Goal: Information Seeking & Learning: Check status

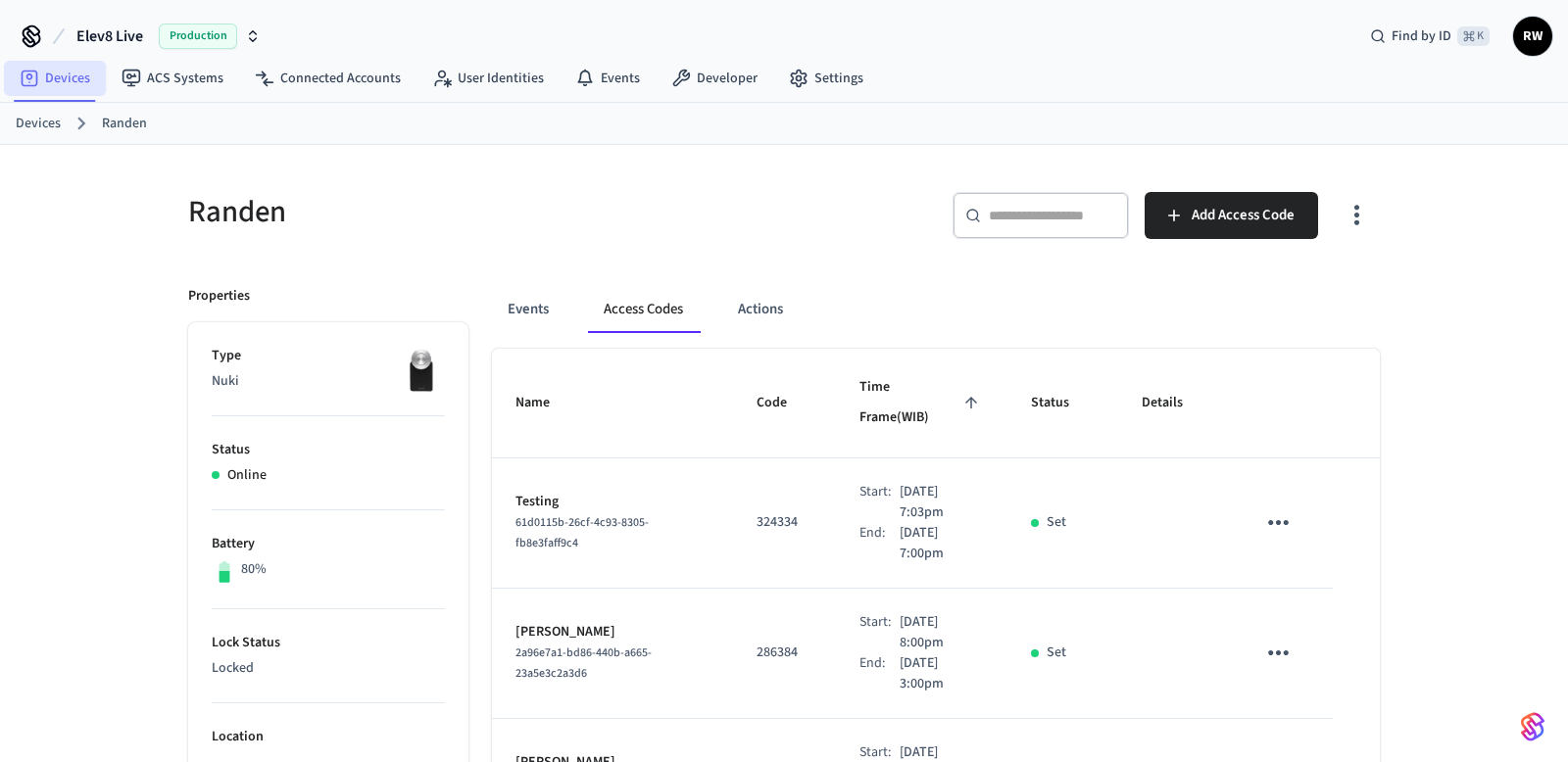
click at [86, 75] on link "Devices" at bounding box center [55, 79] width 102 height 35
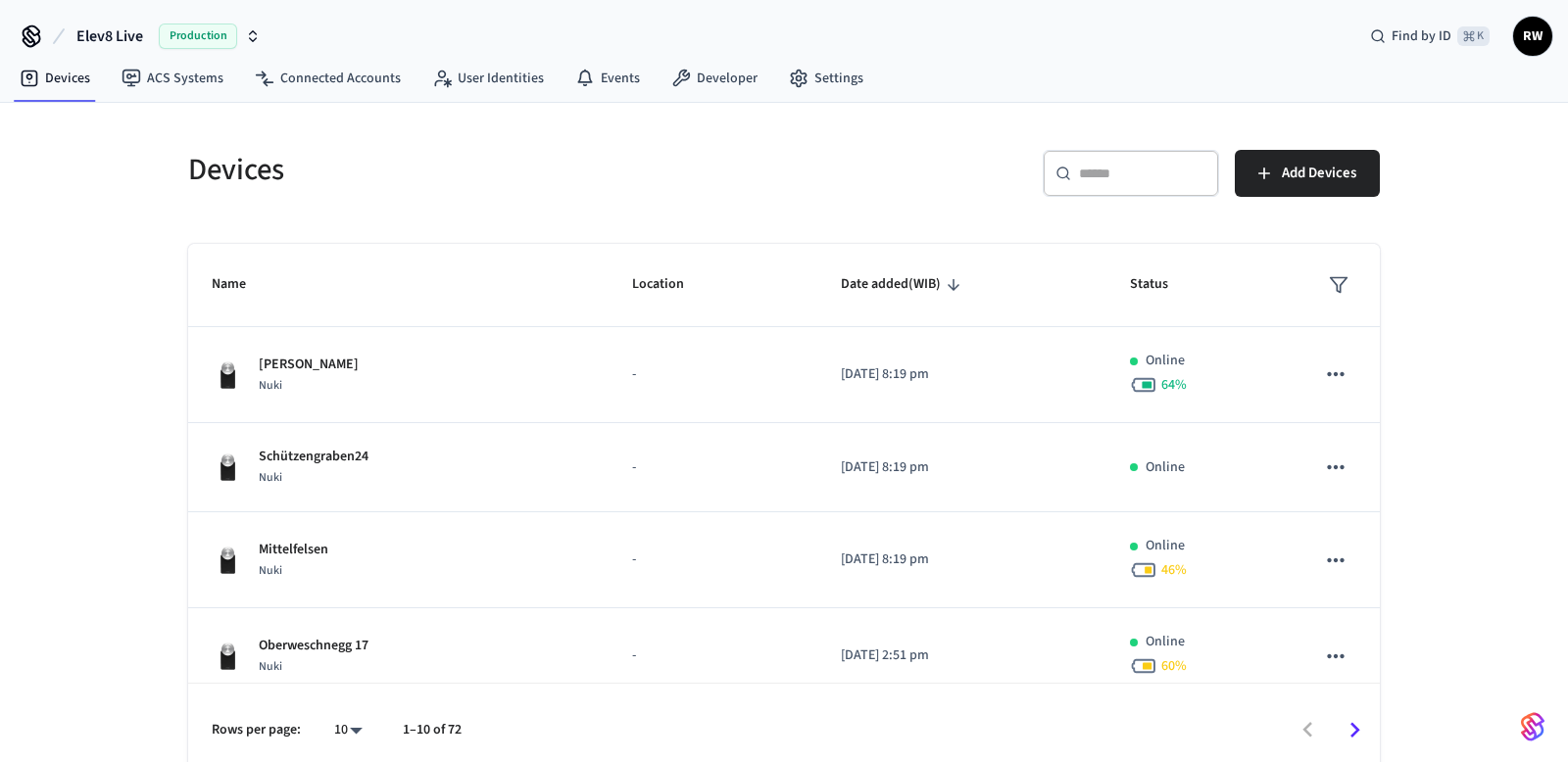
click at [1132, 170] on input "text" at bounding box center [1143, 174] width 128 height 20
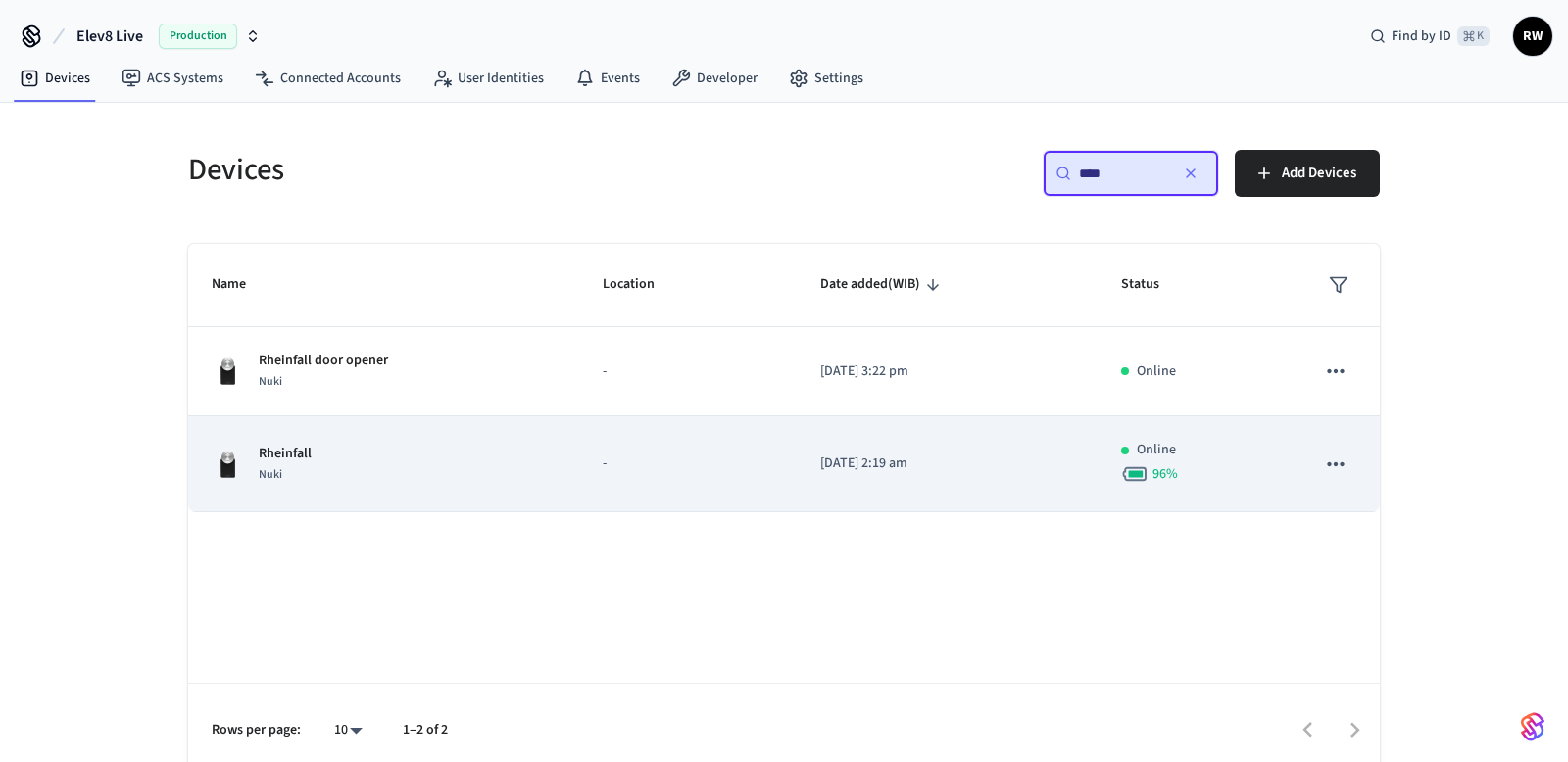
type input "****"
click at [430, 452] on div "Rheinfall Nuki" at bounding box center [384, 464] width 344 height 41
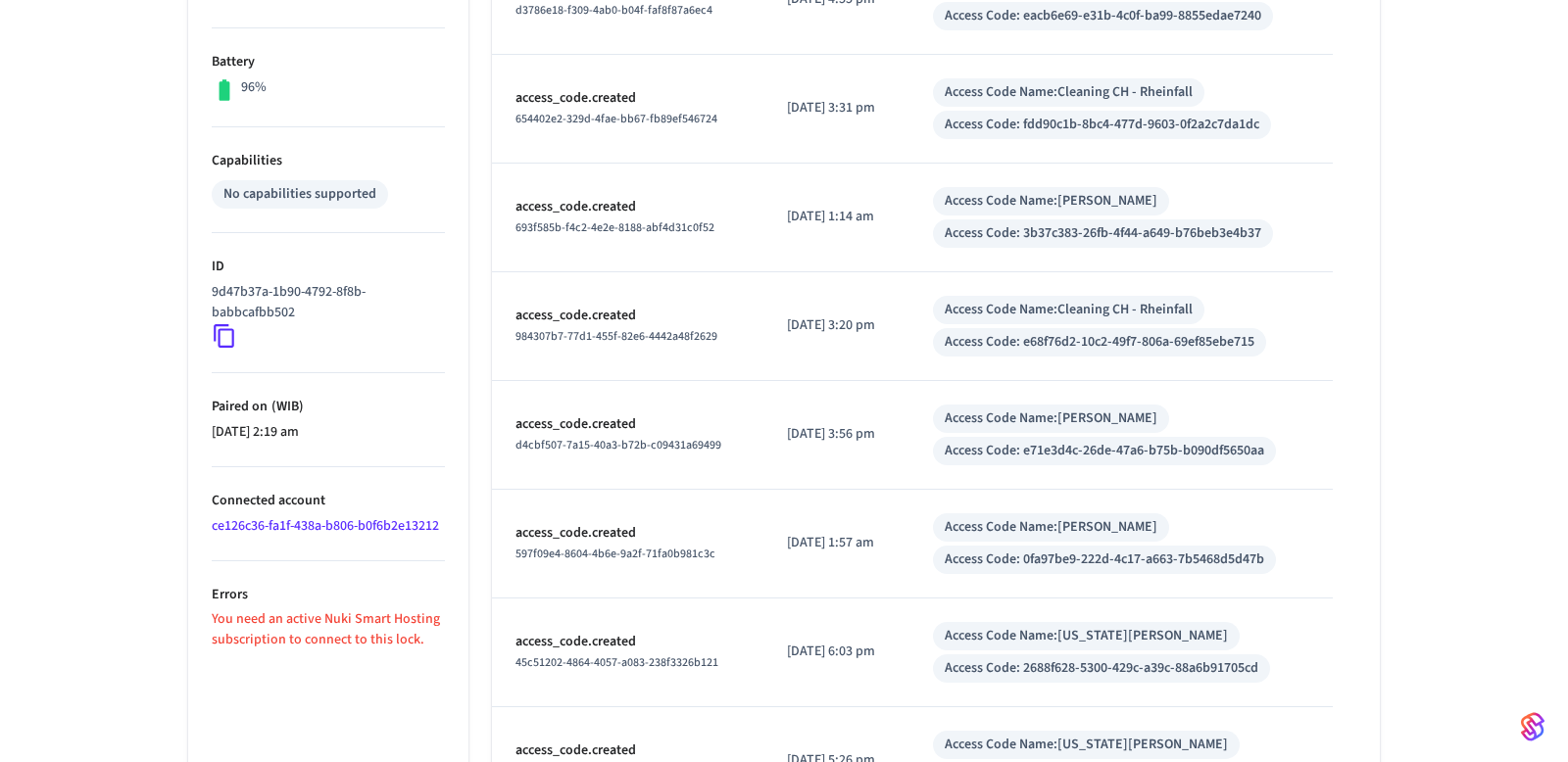
scroll to position [499, 0]
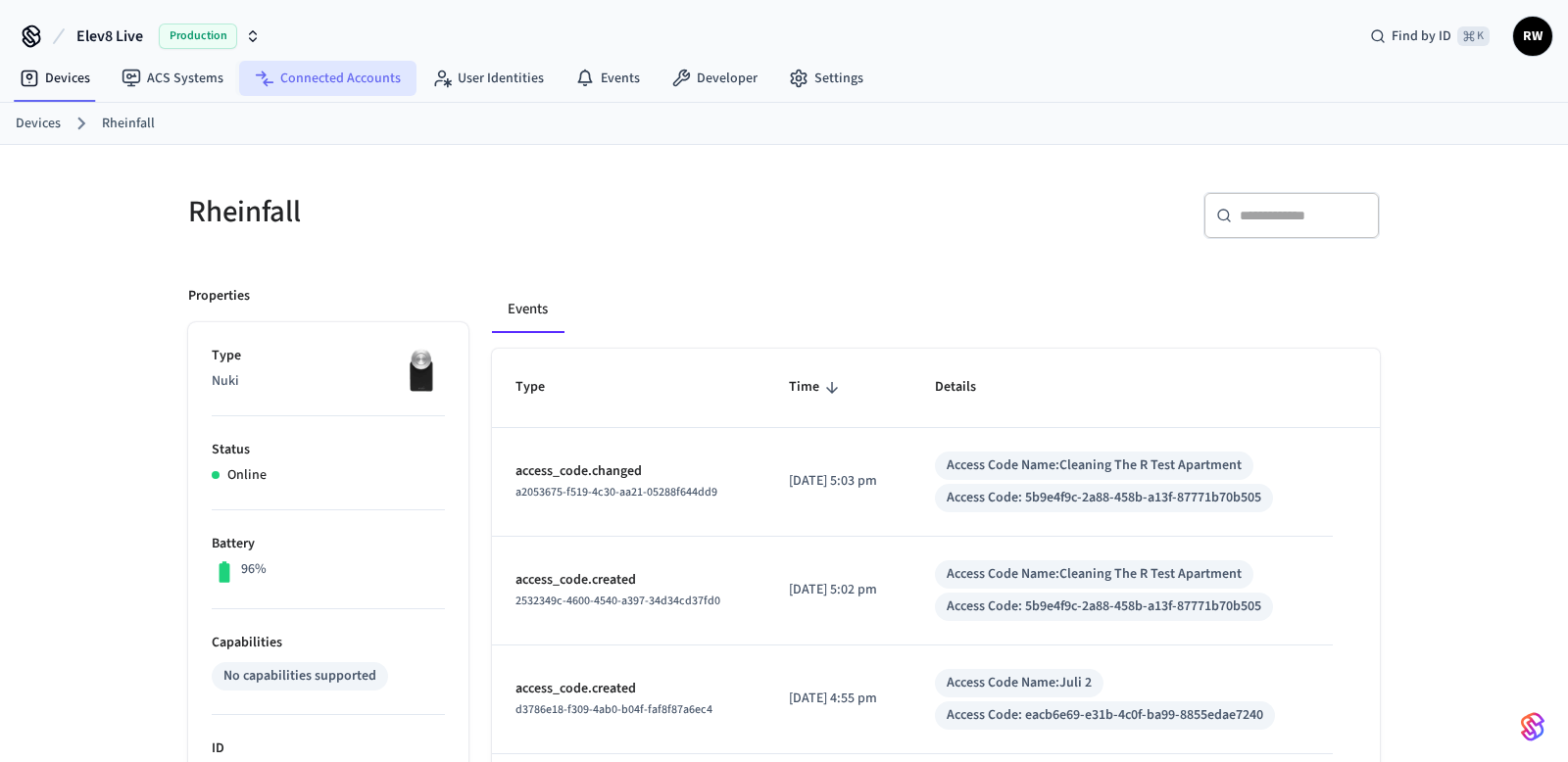
click at [306, 74] on link "Connected Accounts" at bounding box center [328, 79] width 178 height 35
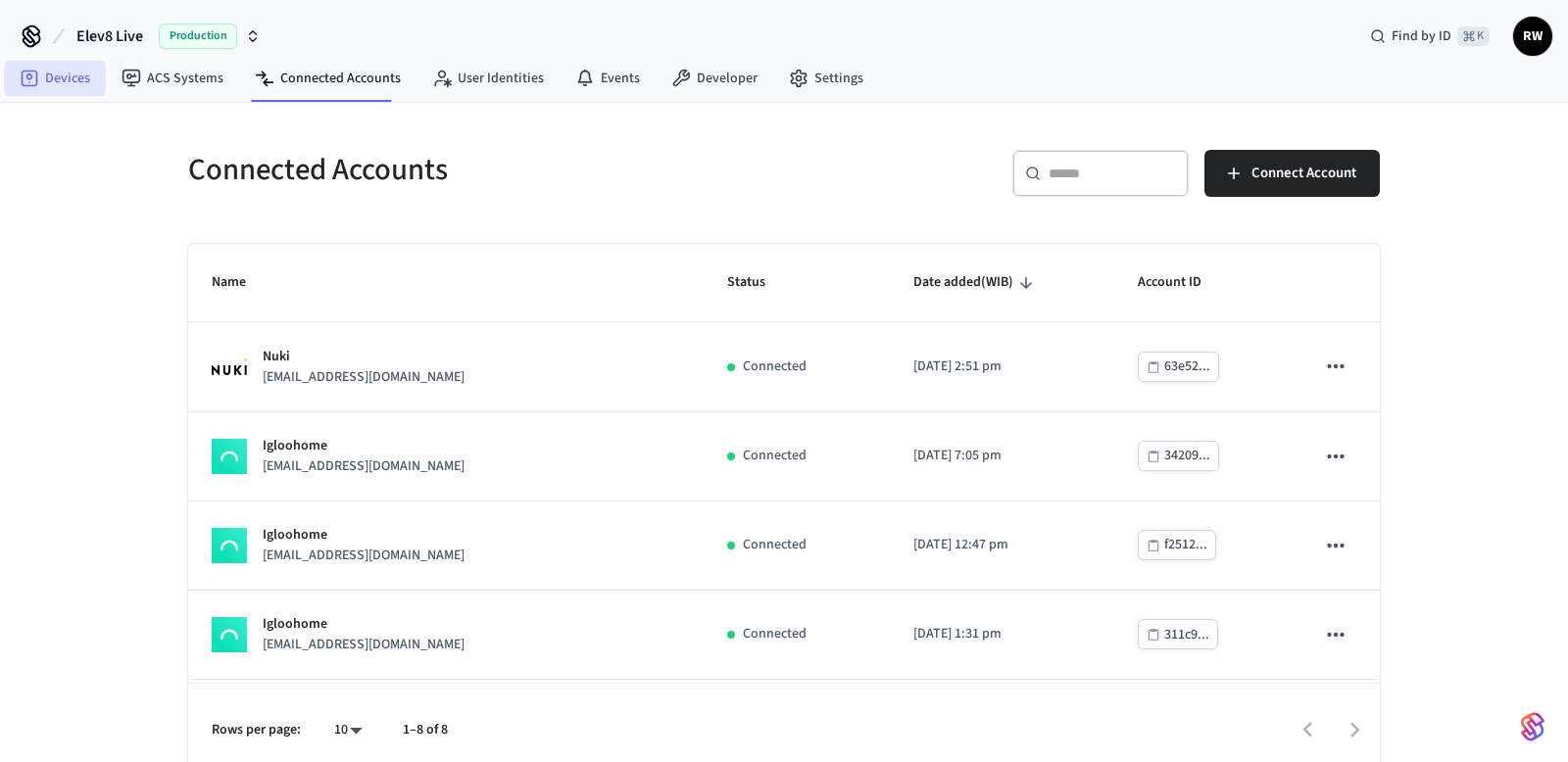
click at [67, 72] on link "Devices" at bounding box center [55, 79] width 102 height 35
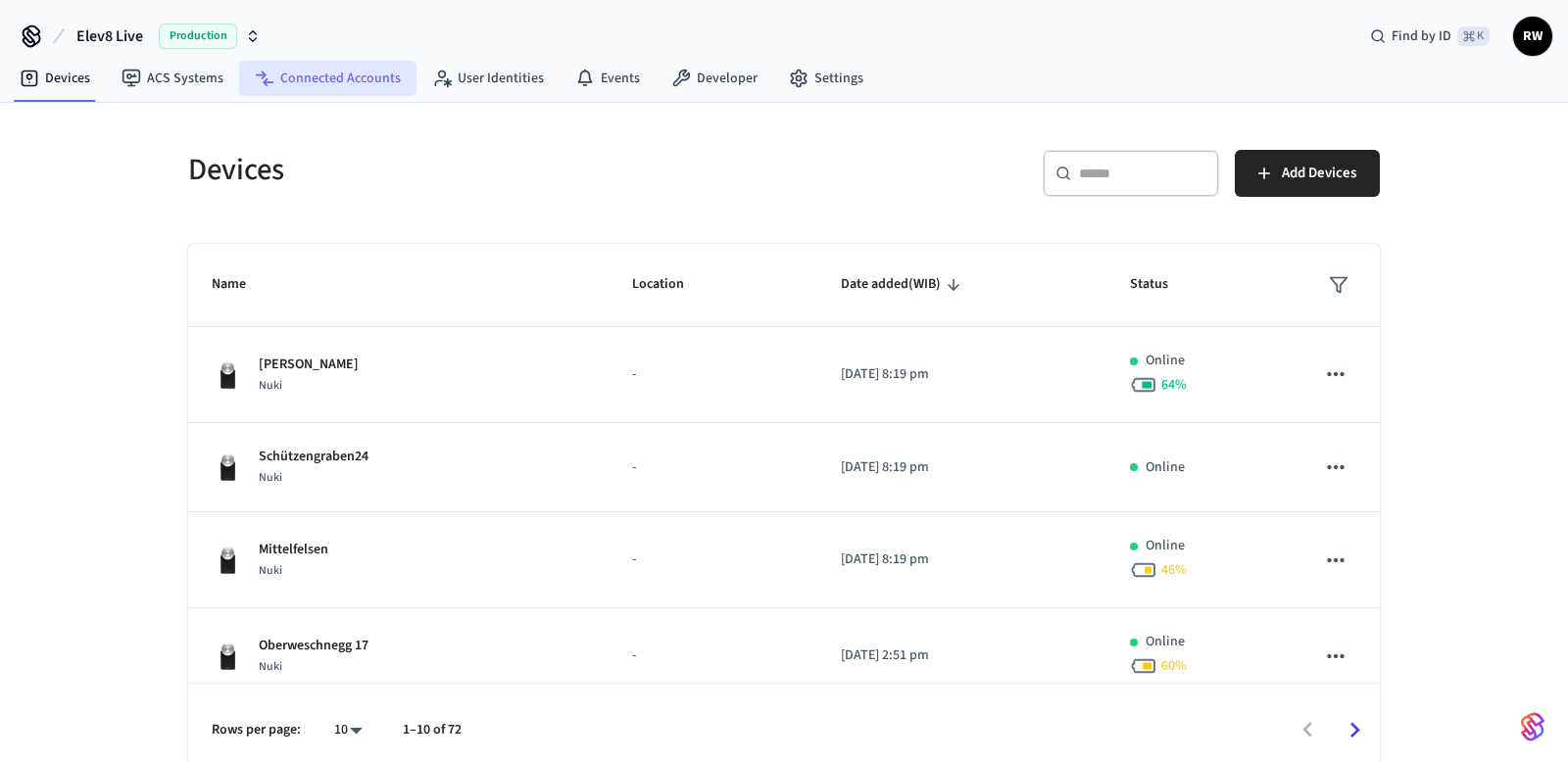
click at [361, 84] on link "Connected Accounts" at bounding box center [328, 79] width 178 height 35
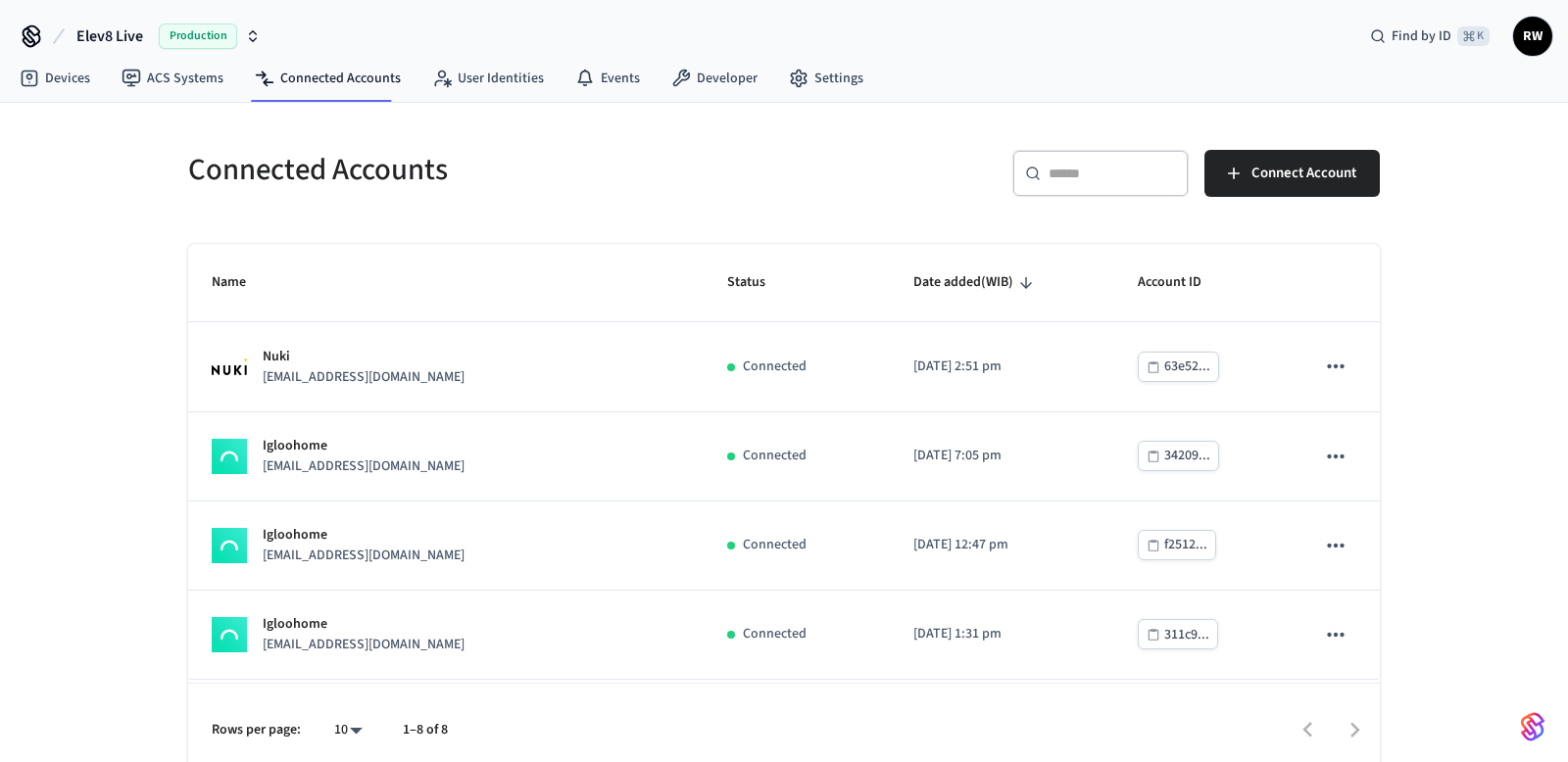
click at [480, 105] on div "Connected Accounts ​ ​ Connect Account Name Status Date added (WIB) Account ID …" at bounding box center [784, 441] width 1254 height 676
click at [483, 89] on link "User Identities" at bounding box center [488, 79] width 143 height 35
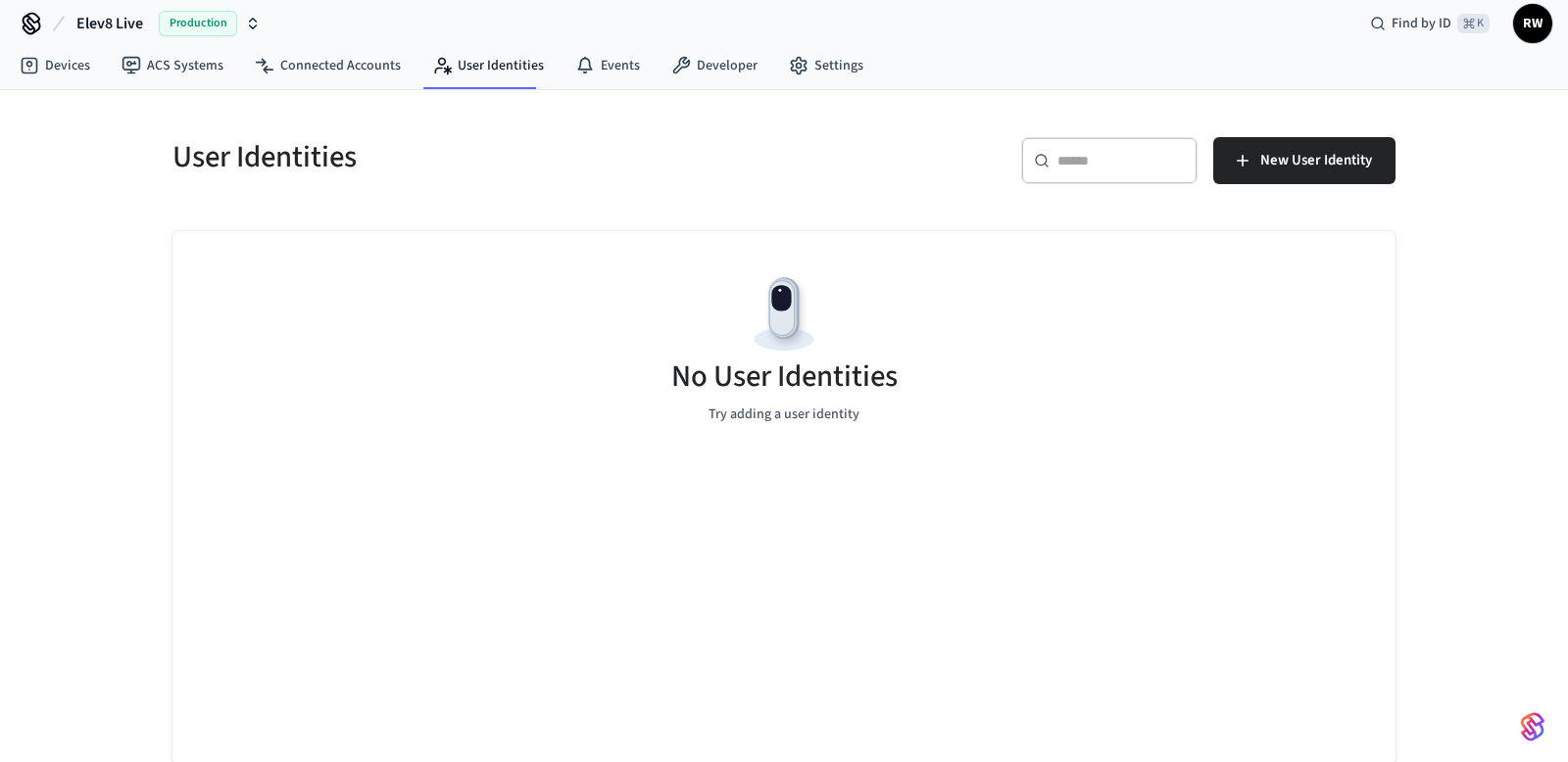
scroll to position [16, 0]
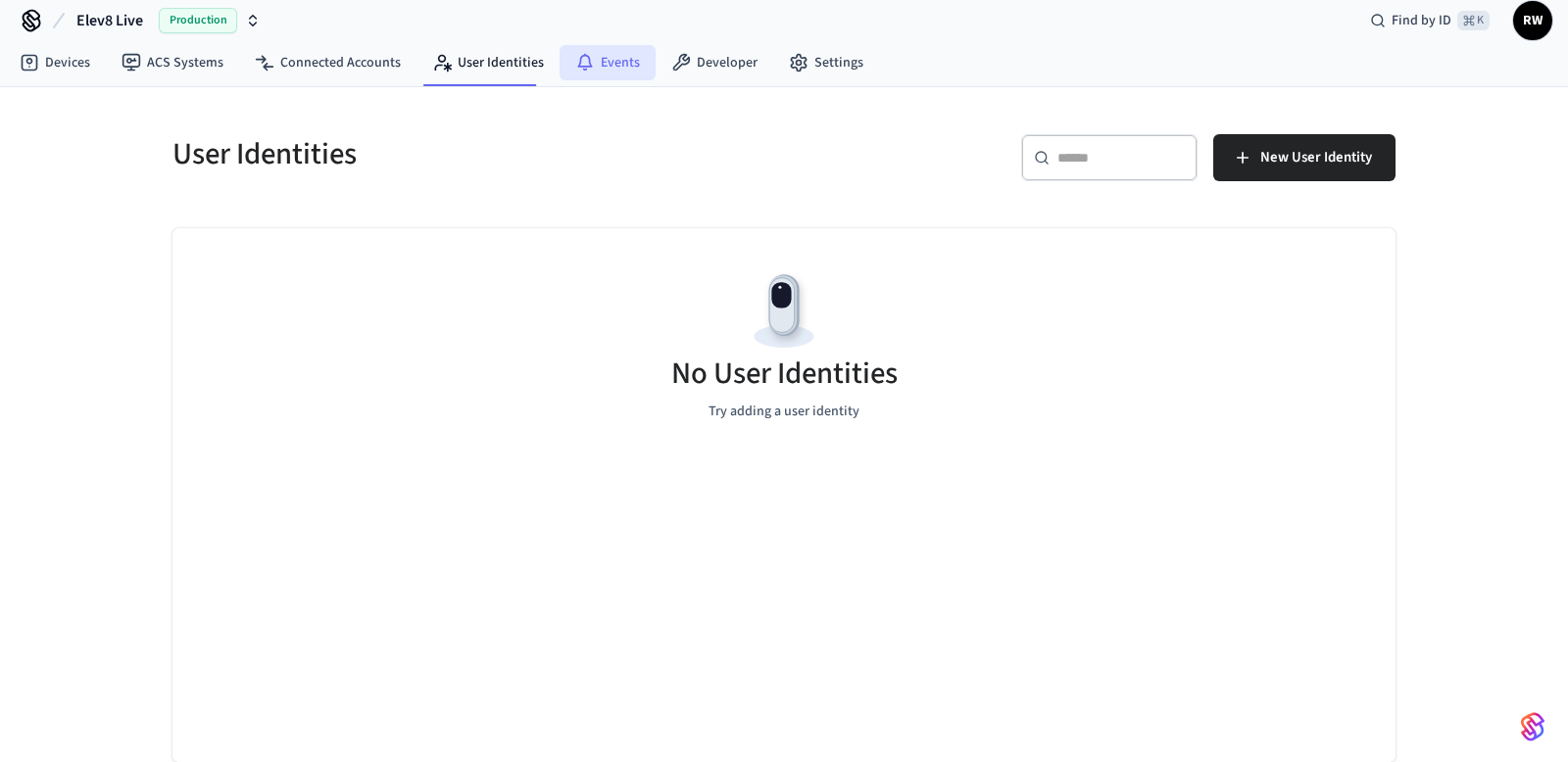
click at [624, 63] on link "Events" at bounding box center [608, 63] width 96 height 35
click at [481, 72] on link "User Identities" at bounding box center [488, 63] width 143 height 35
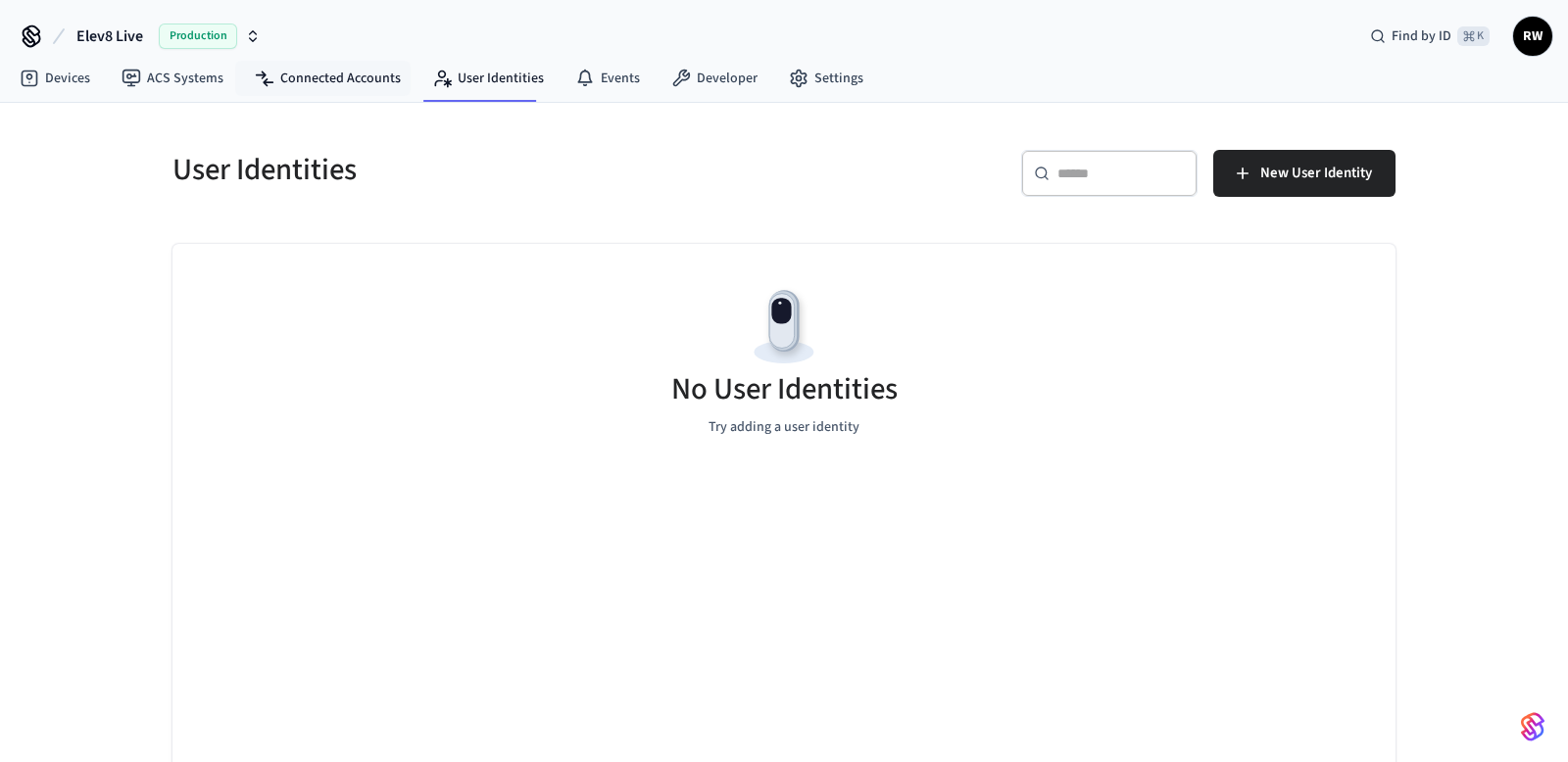
click at [331, 59] on nav "Devices ACS Systems Connected Accounts User Identities Events Developer Settings" at bounding box center [441, 80] width 875 height 45
click at [317, 73] on link "Connected Accounts" at bounding box center [328, 79] width 178 height 35
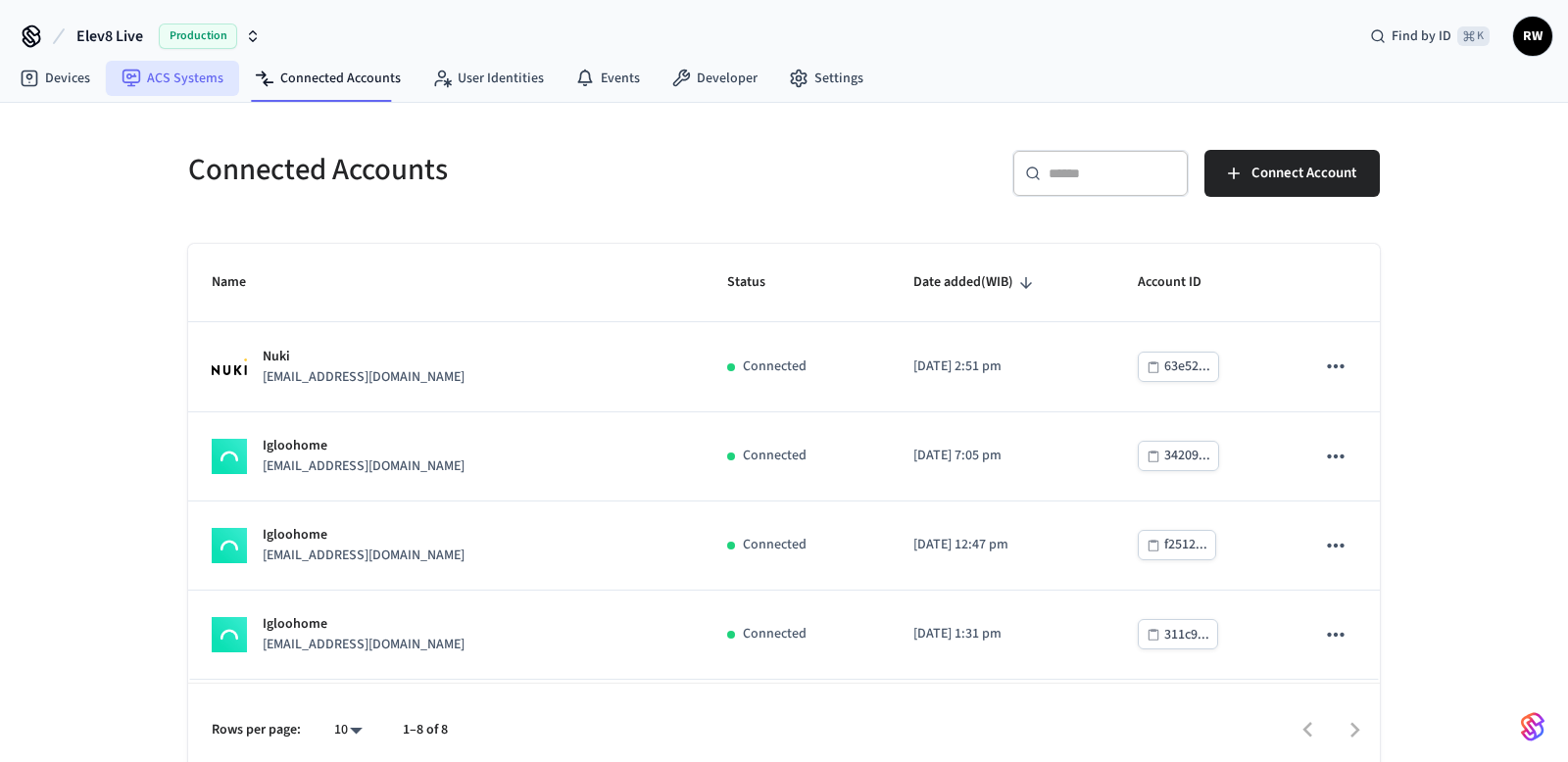
click at [224, 95] on link "ACS Systems" at bounding box center [173, 79] width 134 height 35
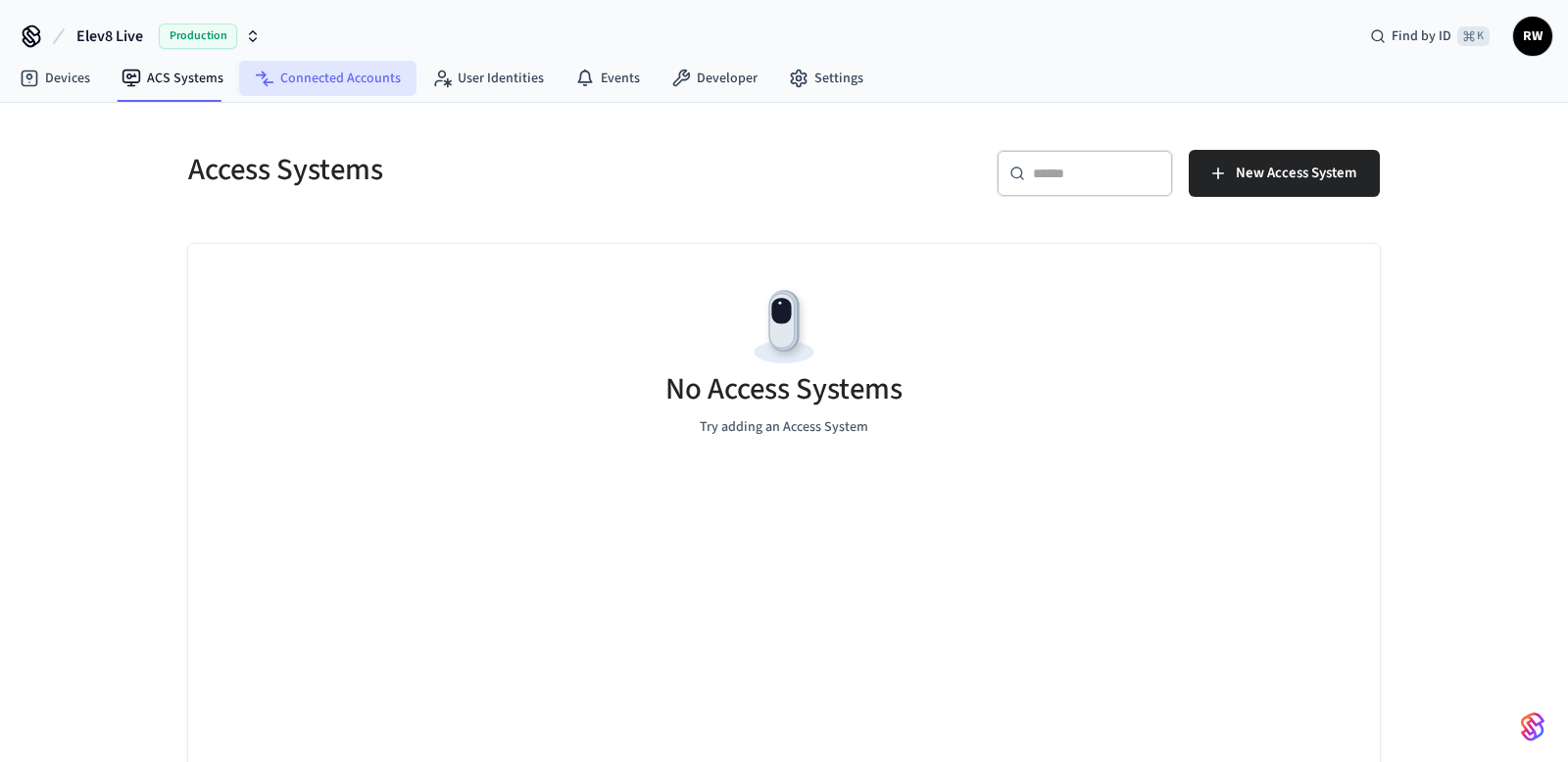
click at [316, 89] on link "Connected Accounts" at bounding box center [328, 79] width 178 height 35
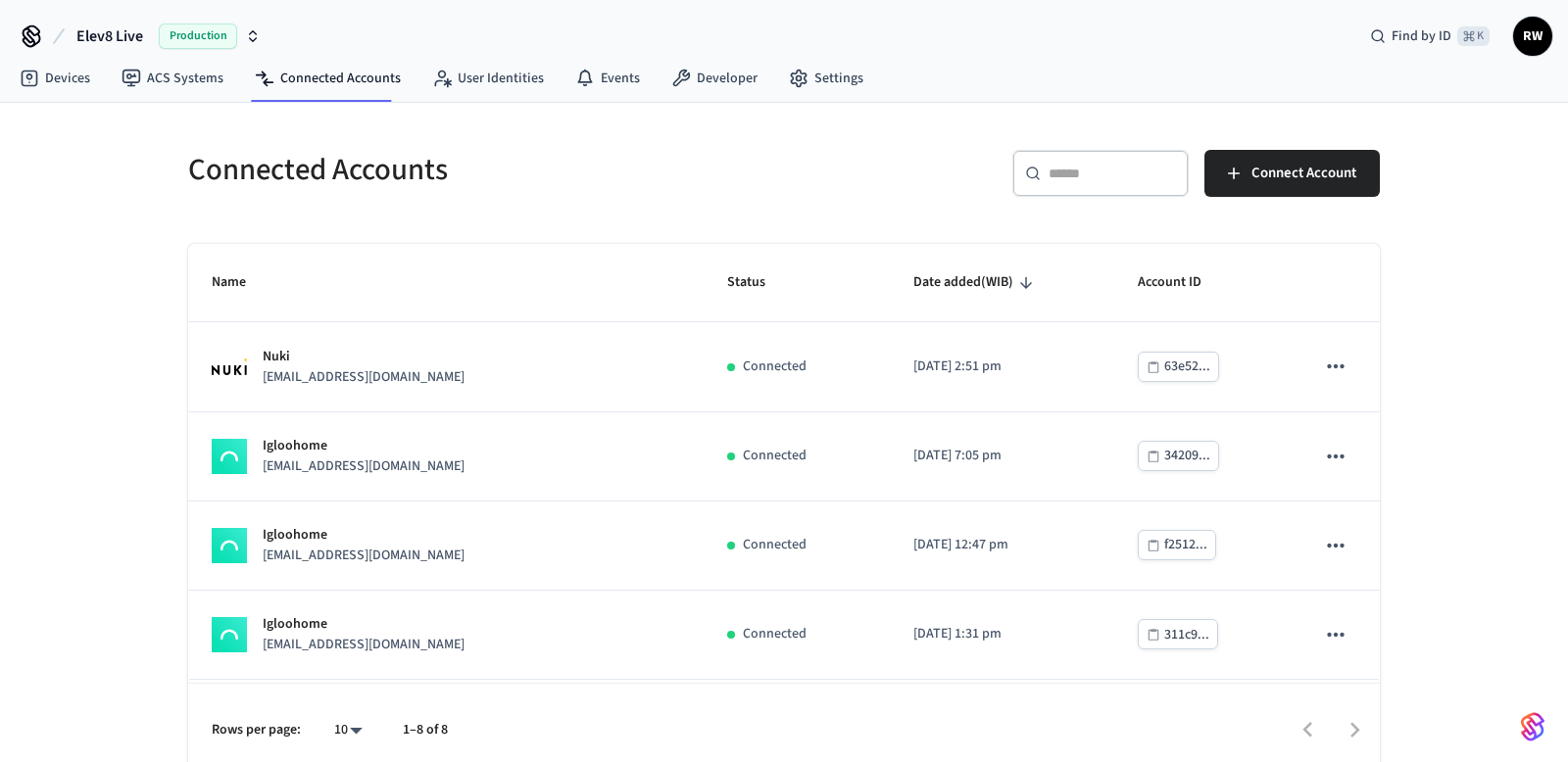
click at [595, 97] on nav "Devices ACS Systems Connected Accounts User Identities Events Developer Settings" at bounding box center [441, 80] width 875 height 45
click at [599, 82] on link "Events" at bounding box center [608, 79] width 96 height 35
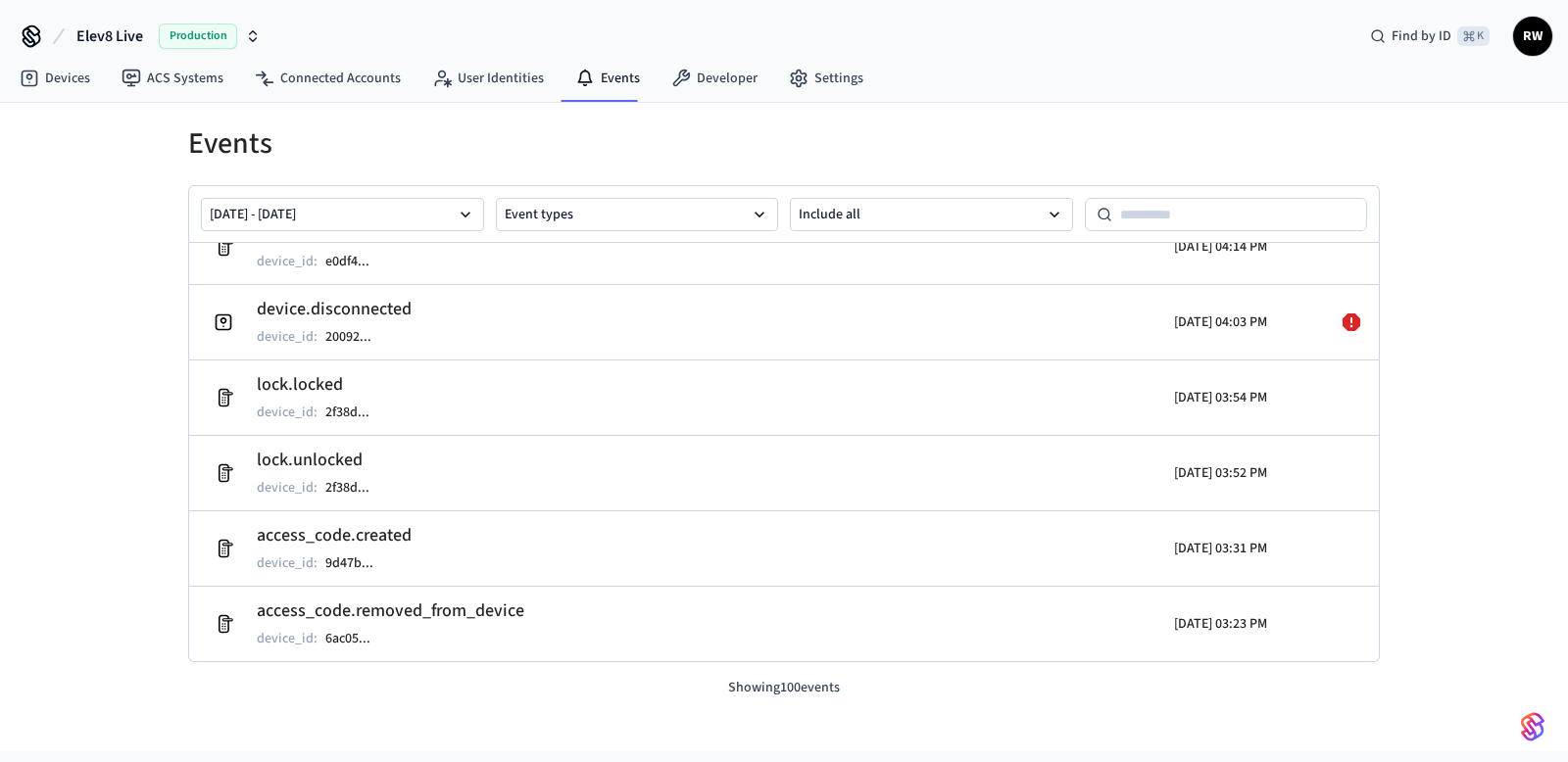
scroll to position [1580, 0]
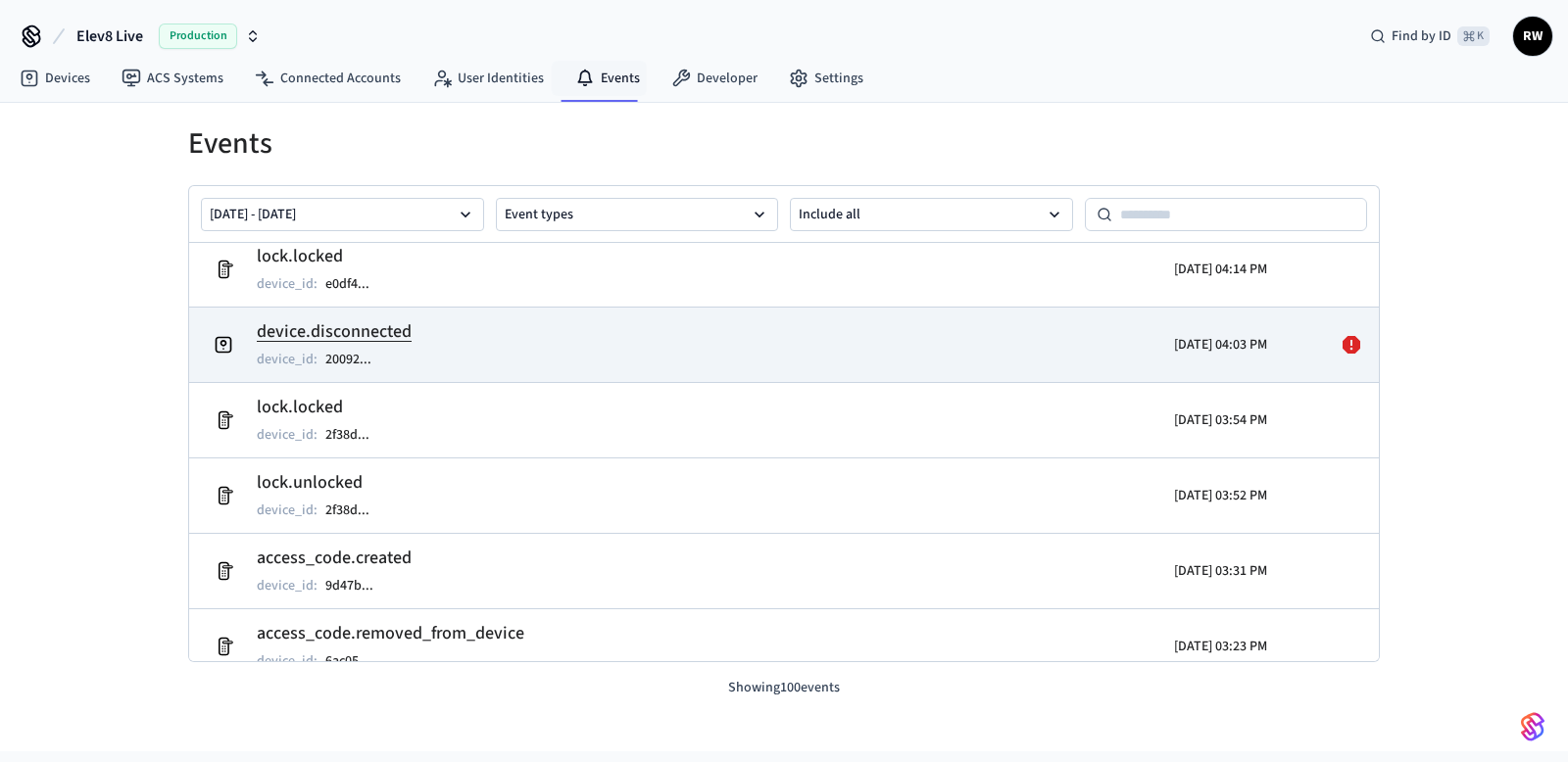
click at [1048, 346] on div "2025/09/09 04:03 PM" at bounding box center [1121, 345] width 290 height 55
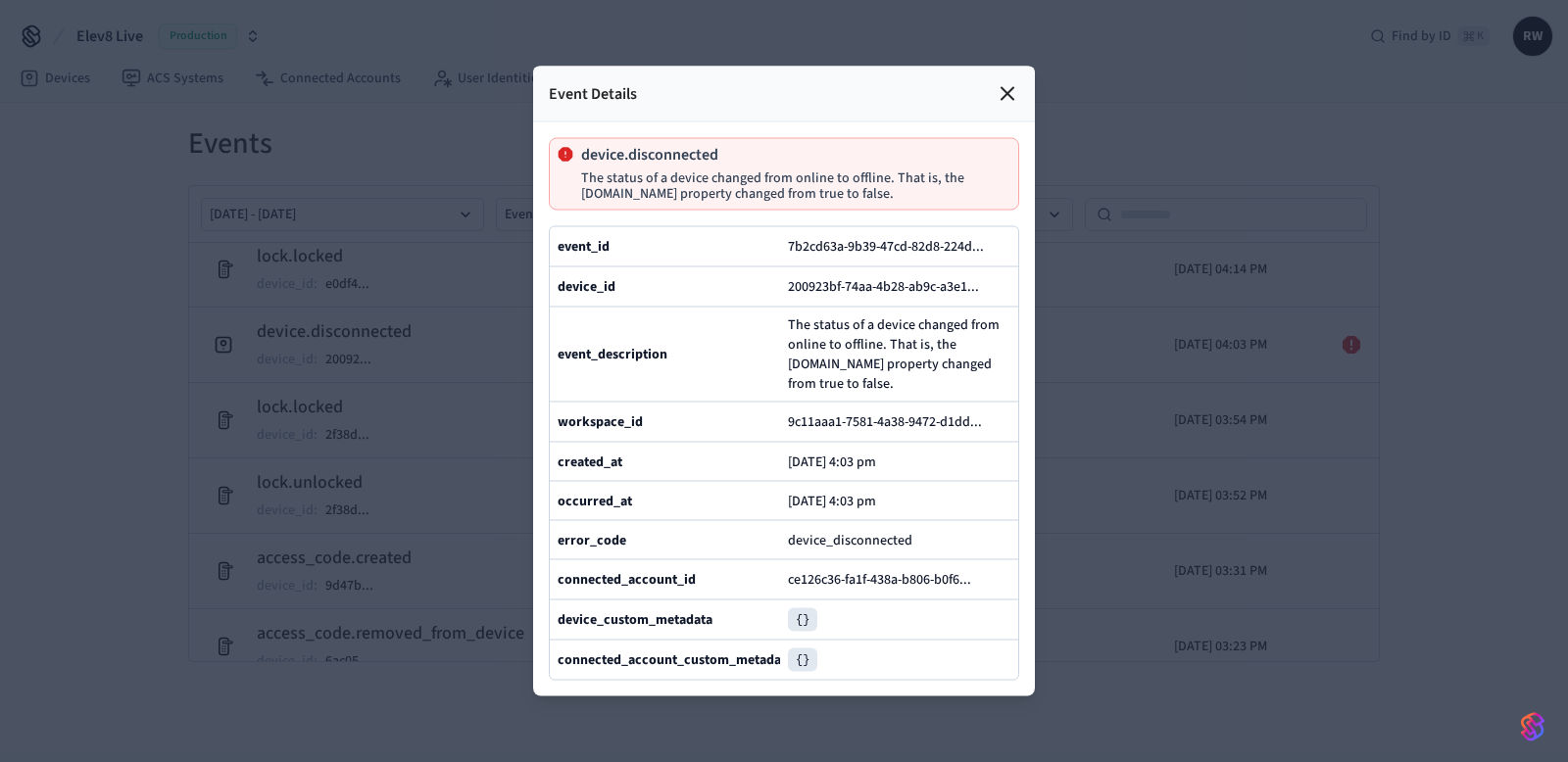
click at [1006, 98] on icon at bounding box center [1007, 94] width 24 height 24
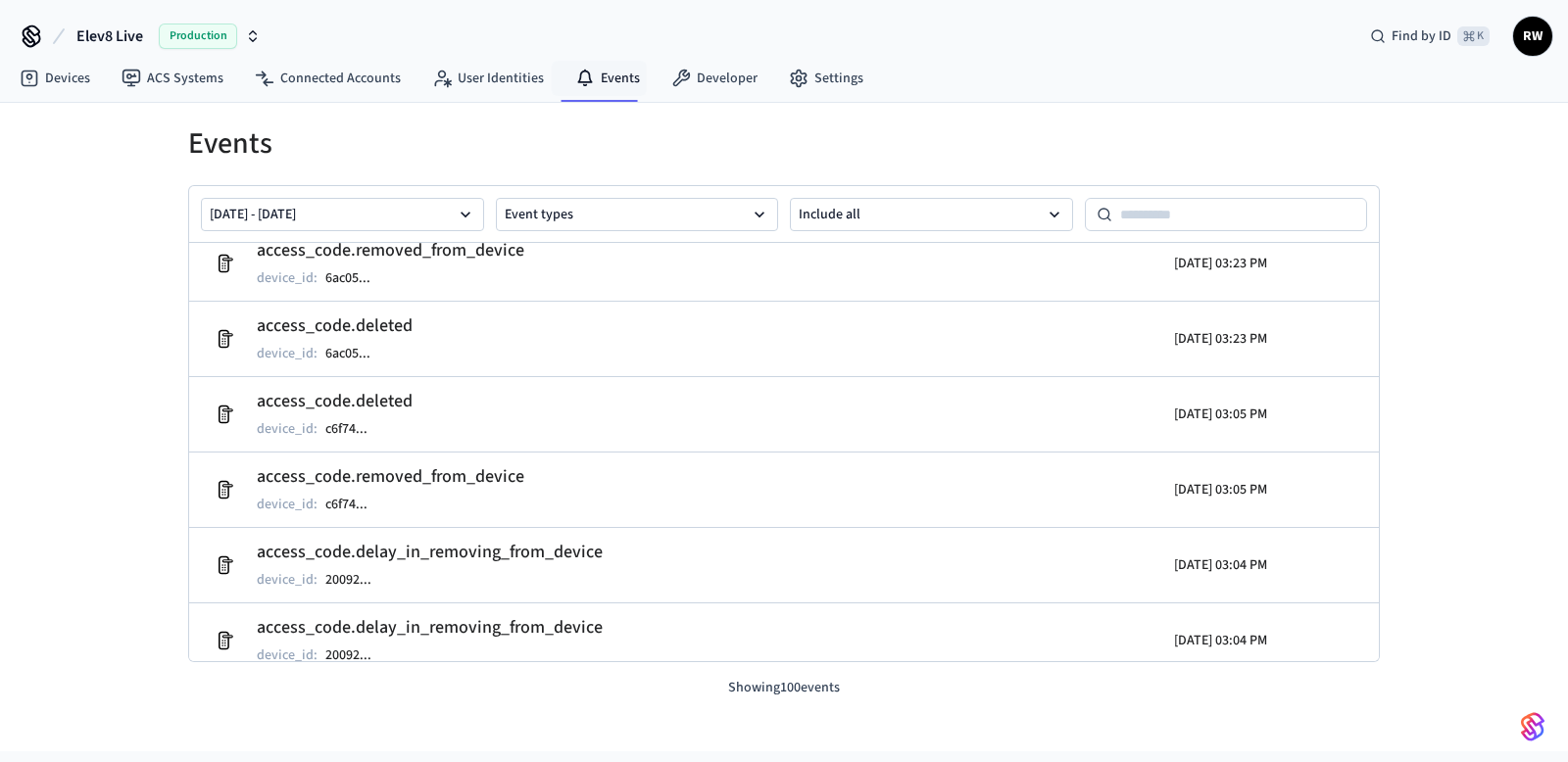
scroll to position [1987, 0]
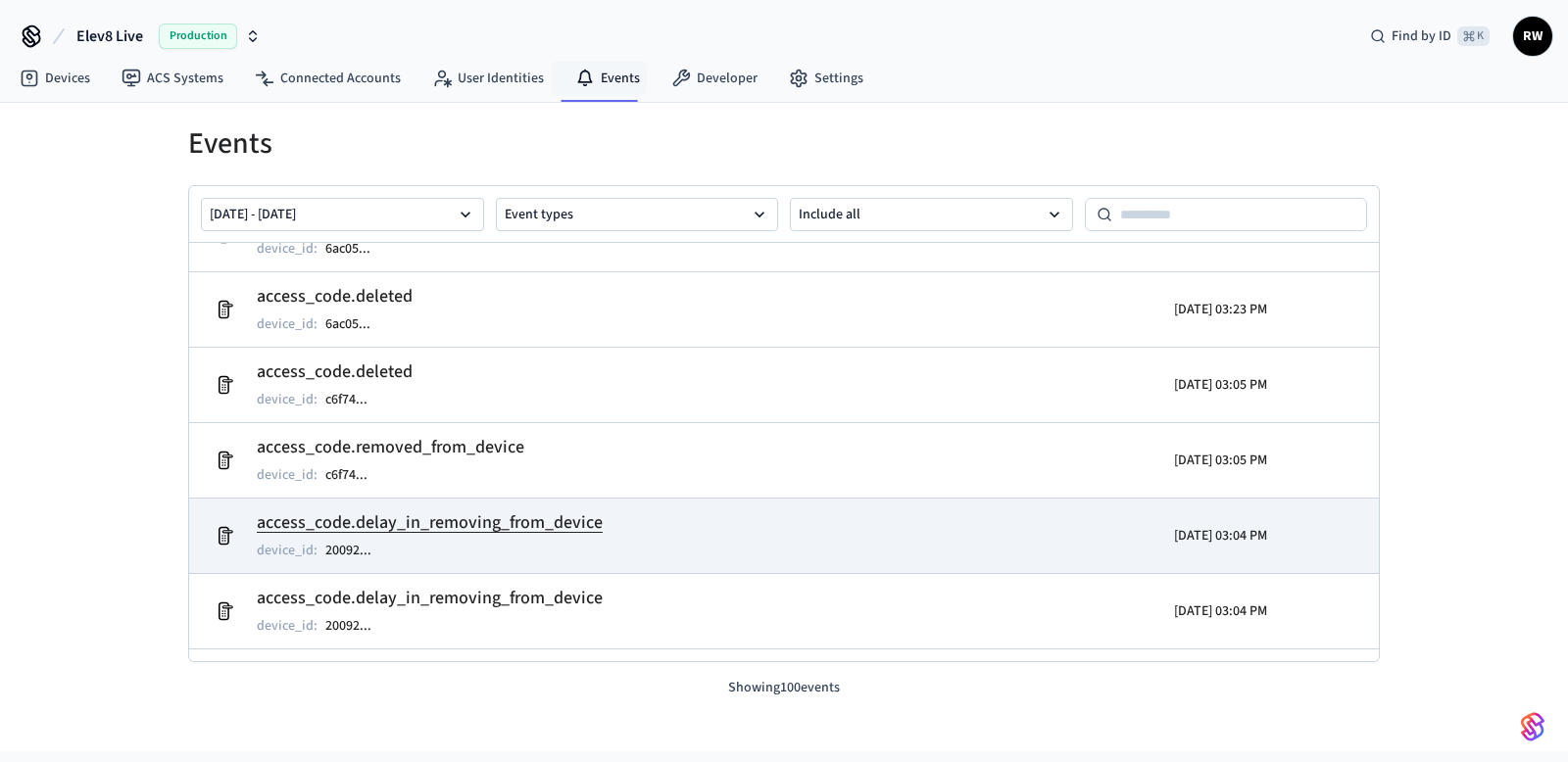
click at [686, 526] on td "access_code.delay_in_removing_from_device device_id : 20092 ..." at bounding box center [591, 536] width 772 height 55
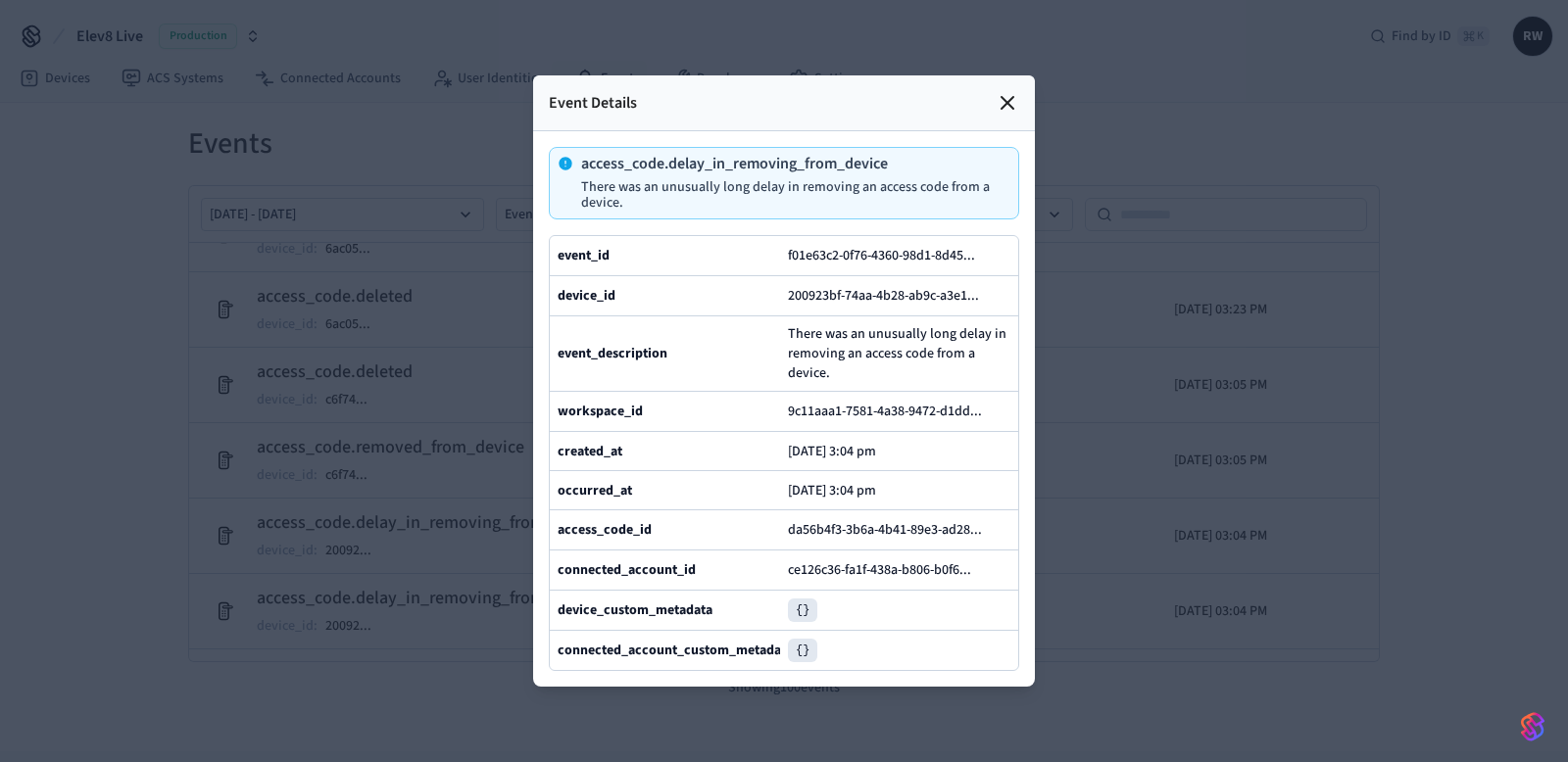
click at [1001, 109] on icon at bounding box center [1007, 103] width 12 height 12
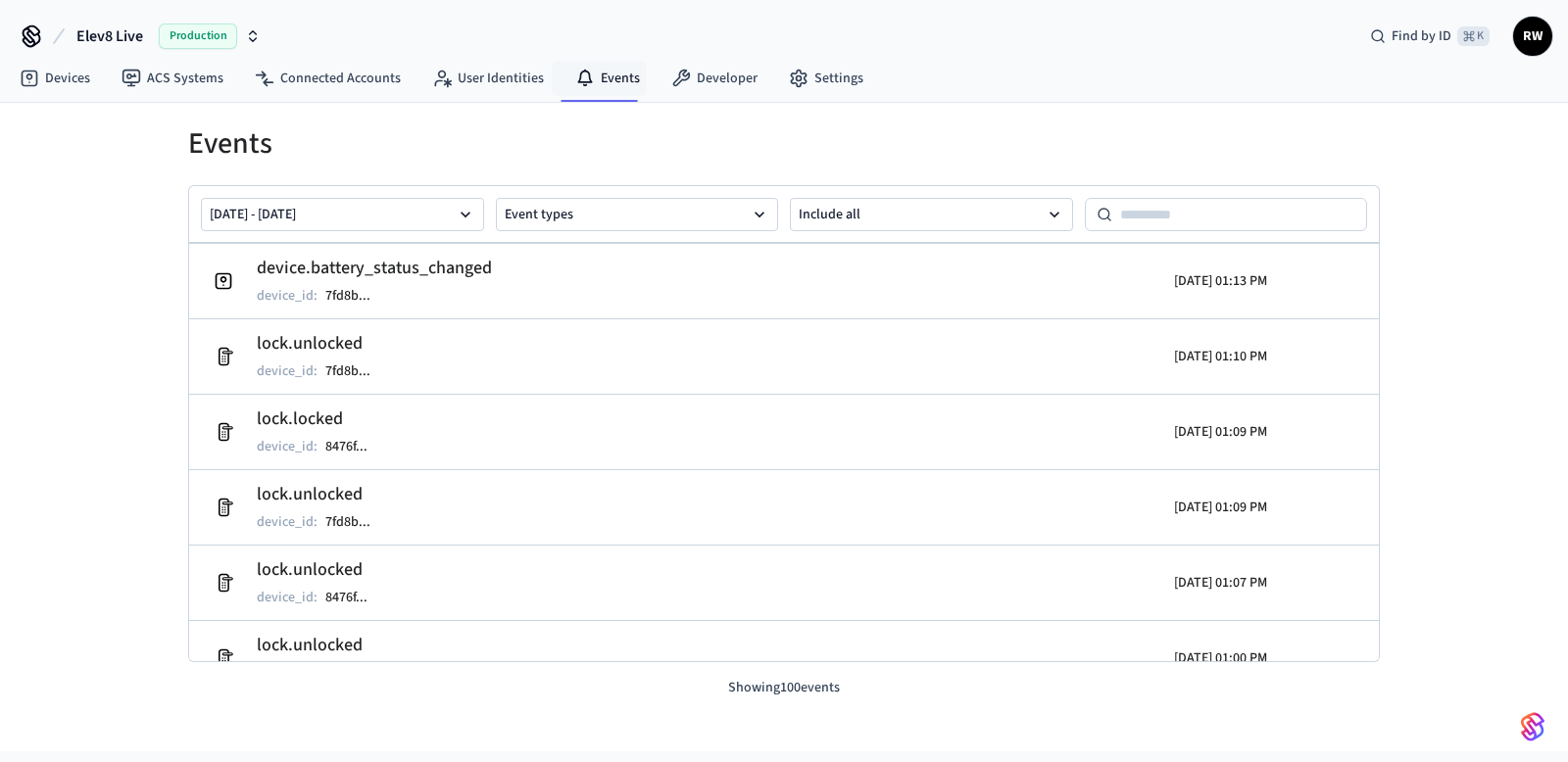
scroll to position [3353, 0]
click at [788, 427] on td "lock.locked device_id : 8476f ..." at bounding box center [591, 435] width 772 height 55
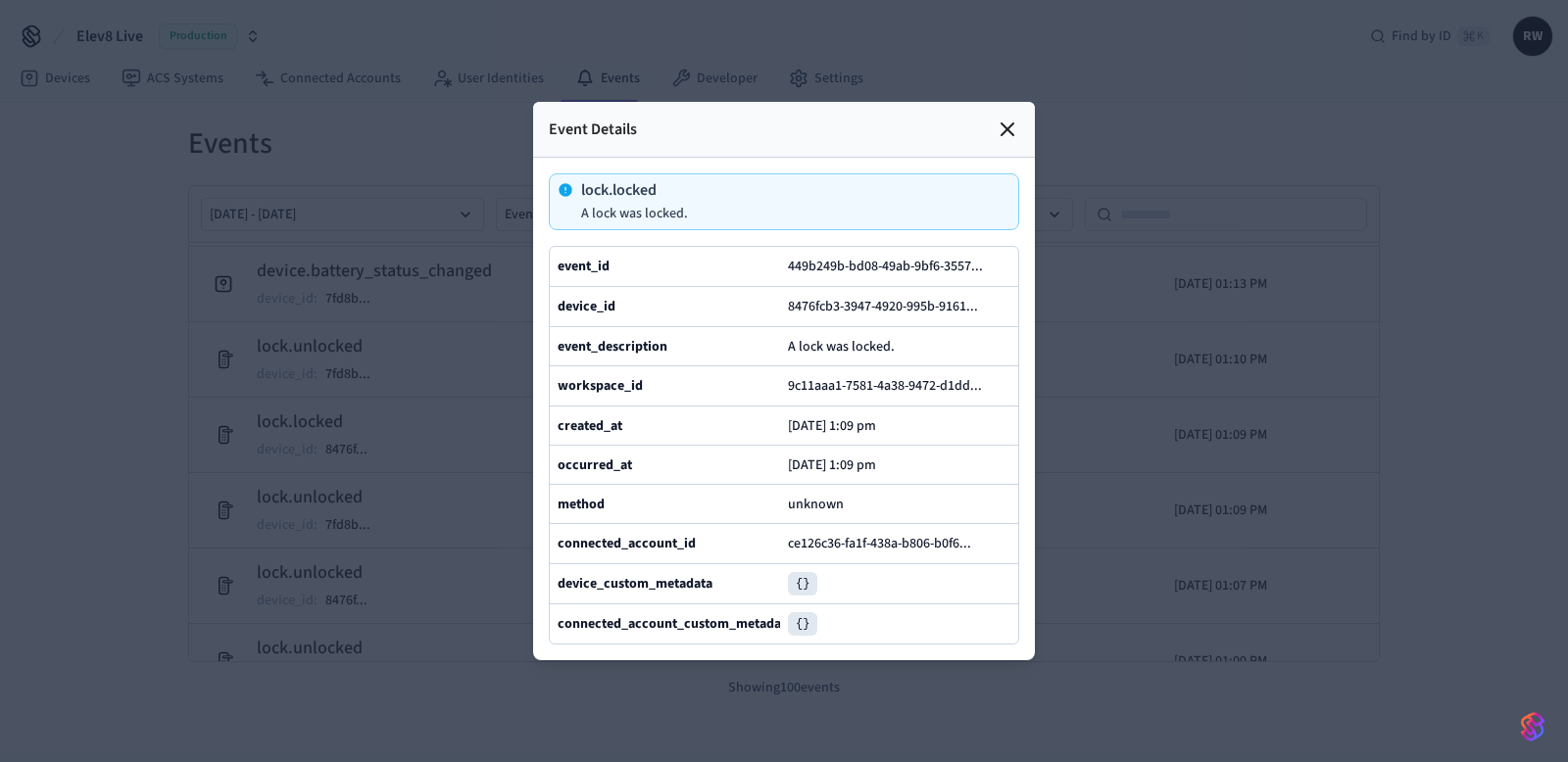
click at [1014, 124] on icon at bounding box center [1007, 130] width 24 height 24
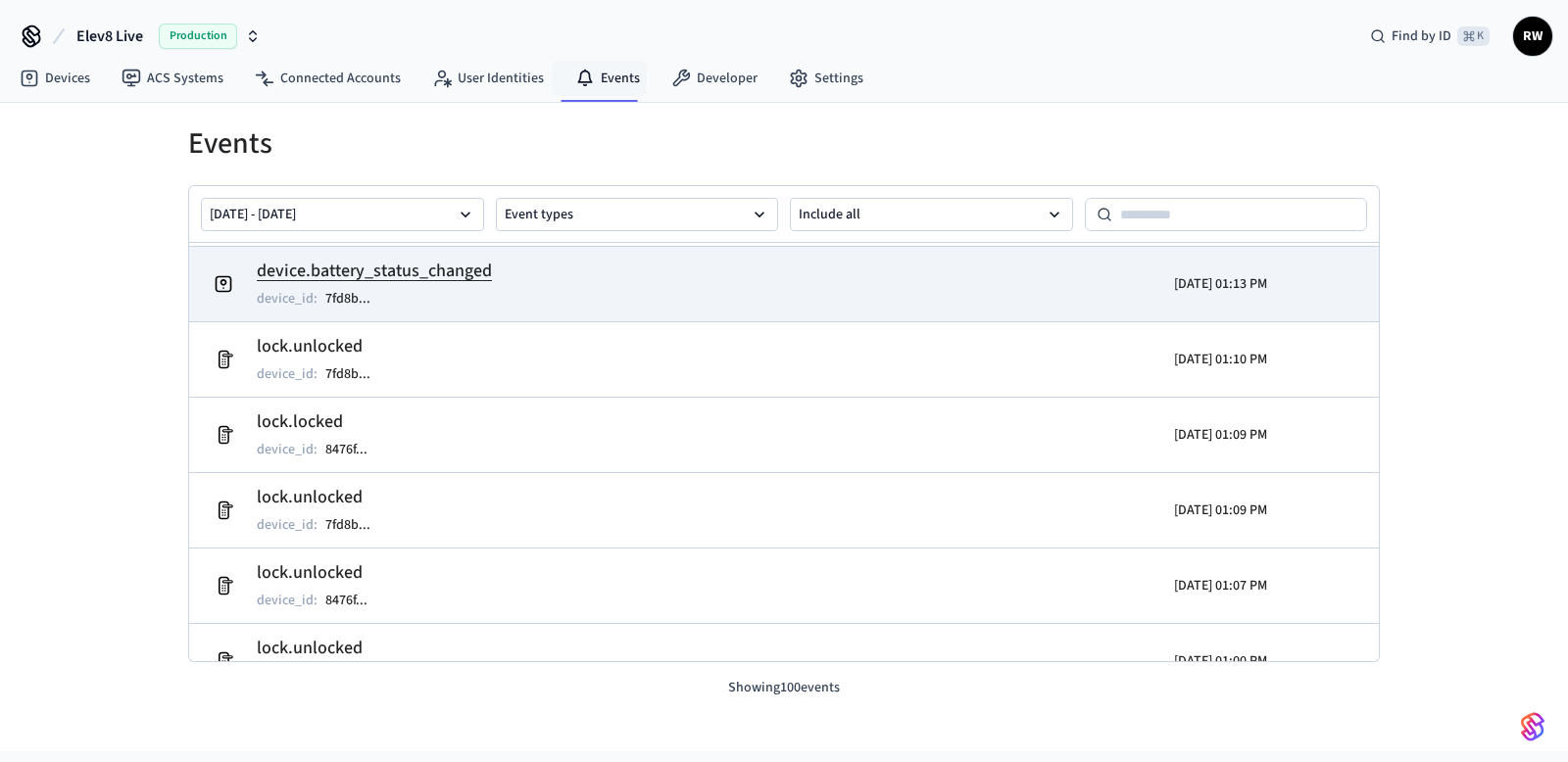
click at [905, 272] on td "device.battery_status_changed device_id : 7fd8b ..." at bounding box center [591, 284] width 772 height 55
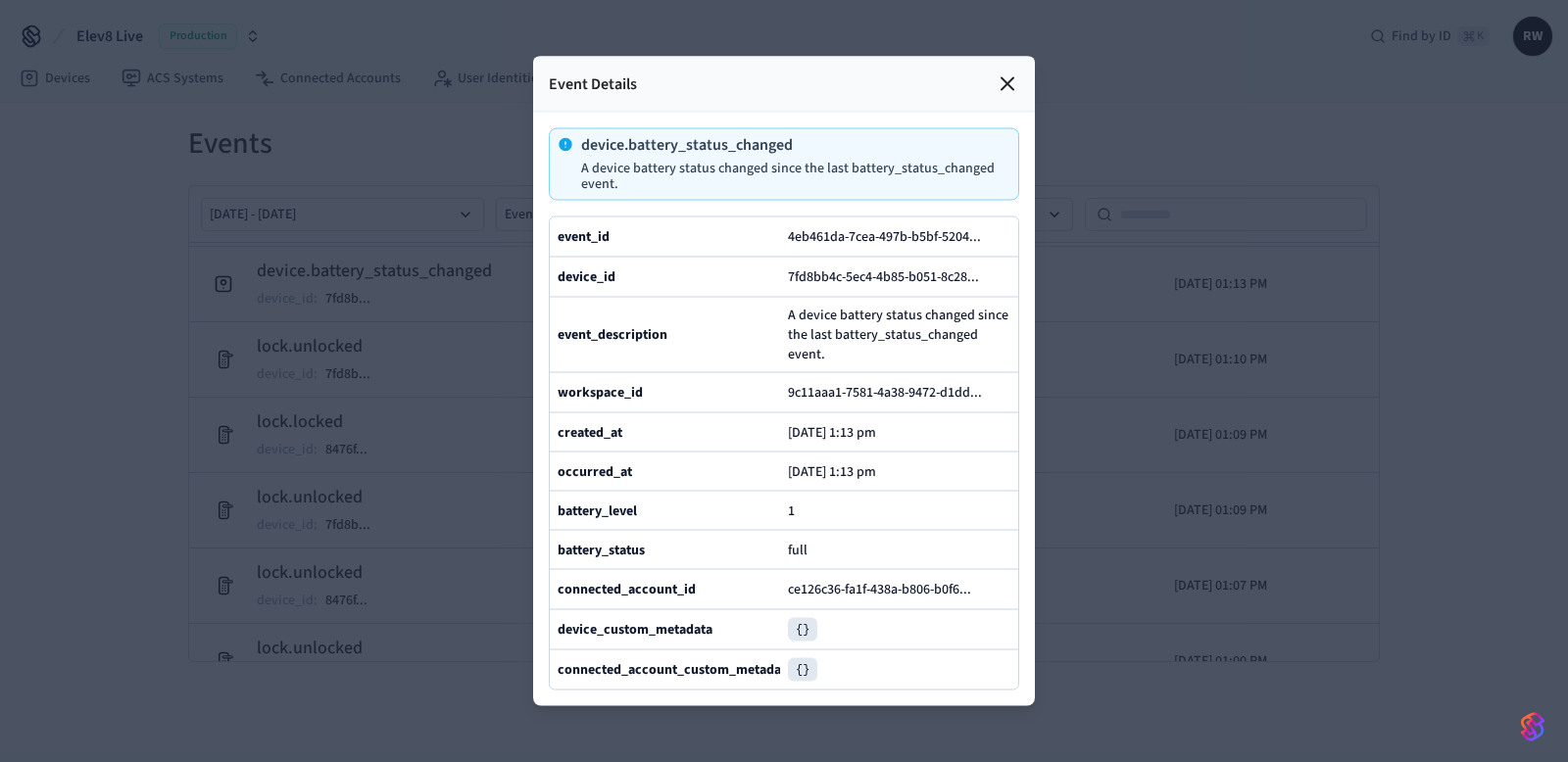
click at [1012, 79] on icon at bounding box center [1007, 84] width 12 height 12
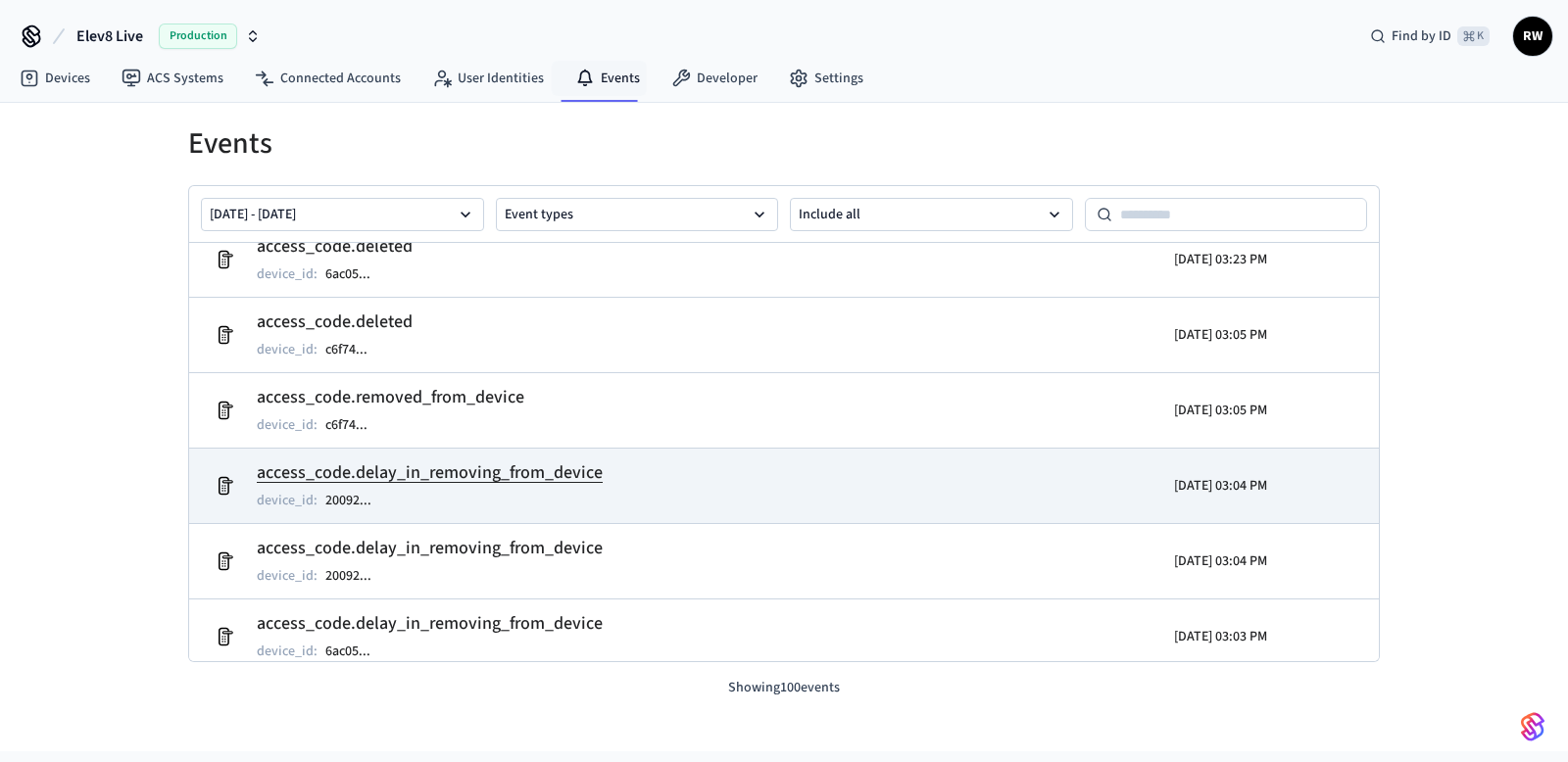
scroll to position [2034, 0]
click at [770, 464] on td "access_code.delay_in_removing_from_device device_id : 20092 ..." at bounding box center [591, 489] width 772 height 55
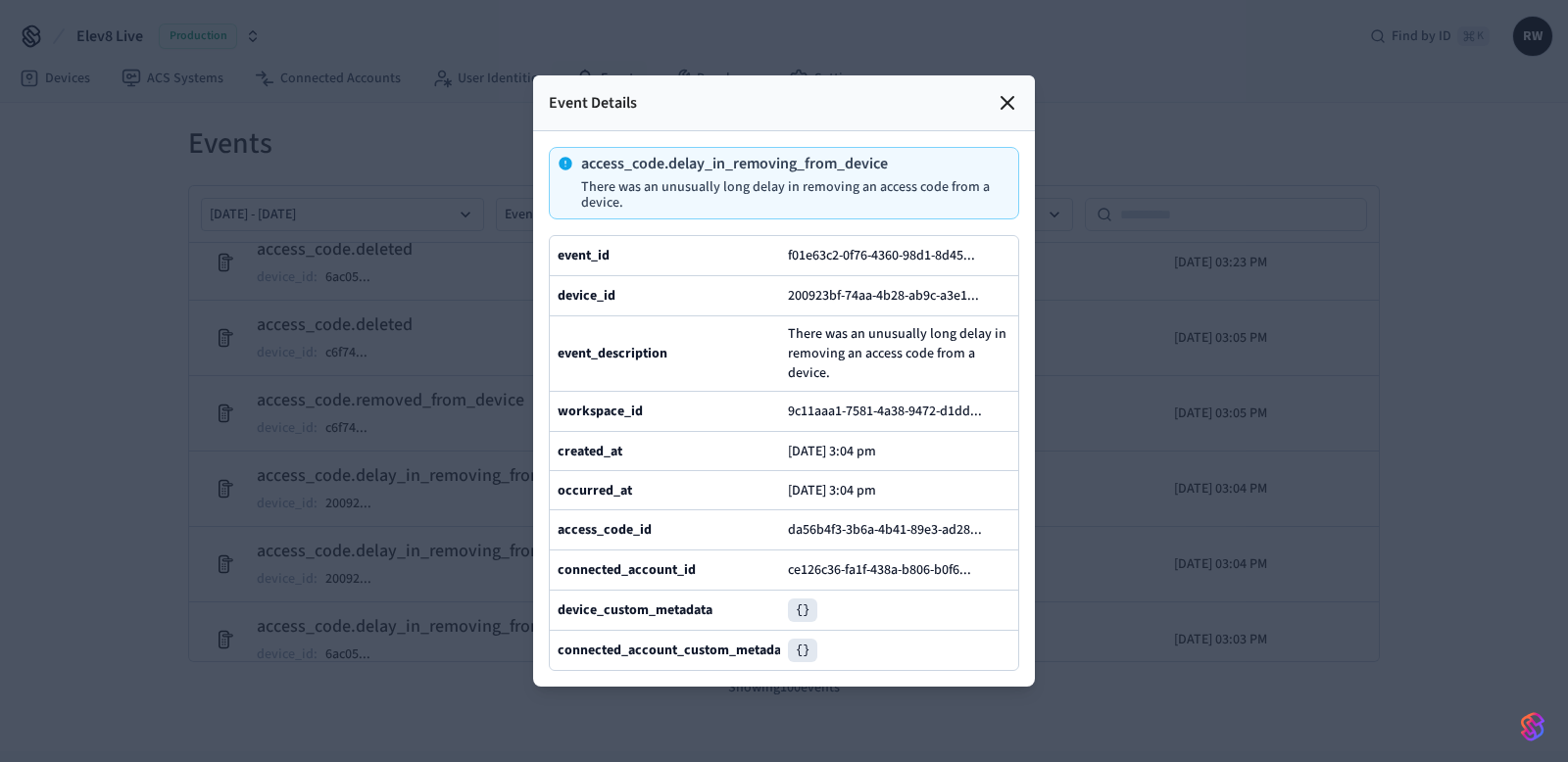
click at [996, 108] on icon at bounding box center [1007, 103] width 24 height 24
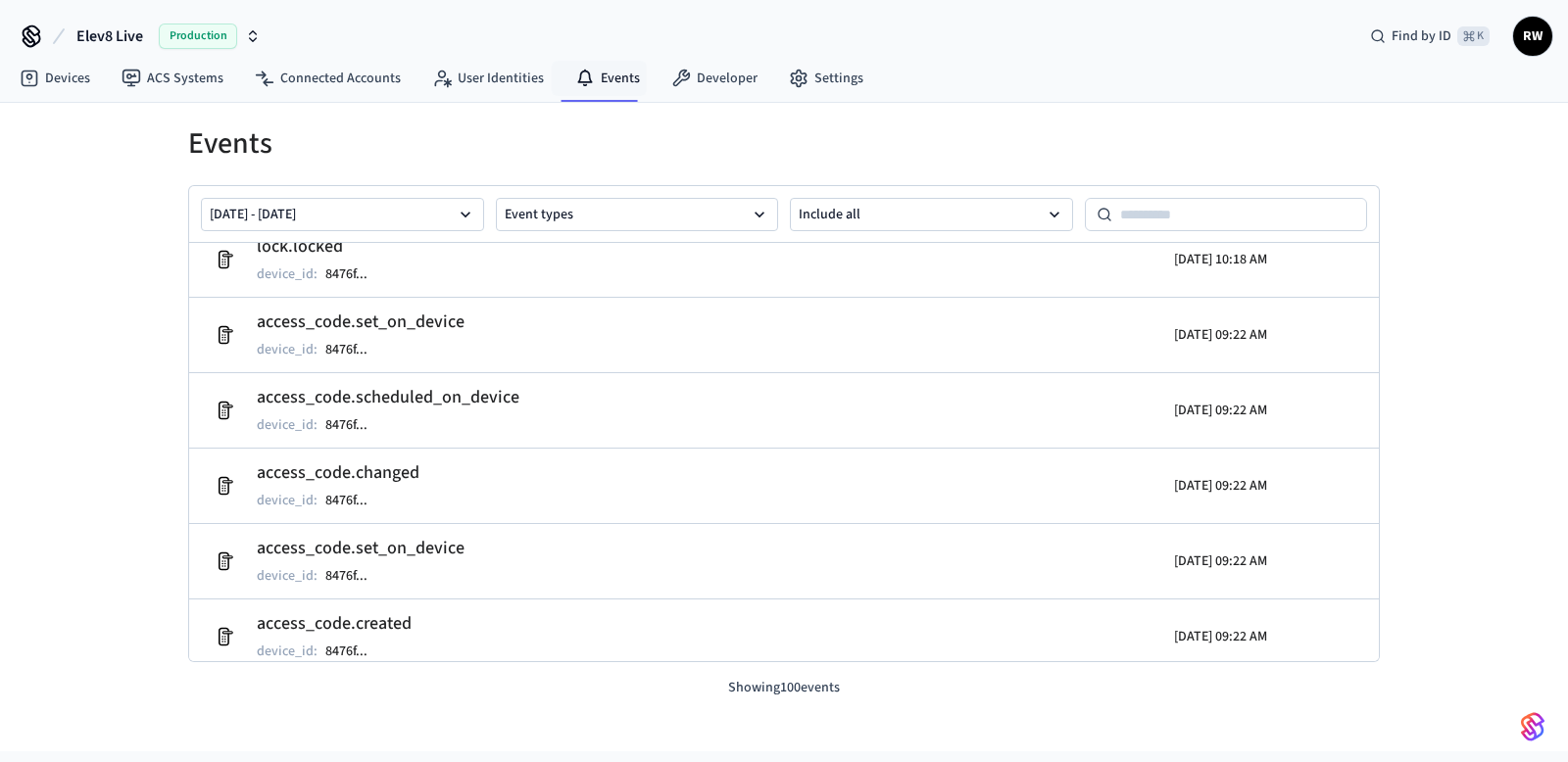
scroll to position [5136, 0]
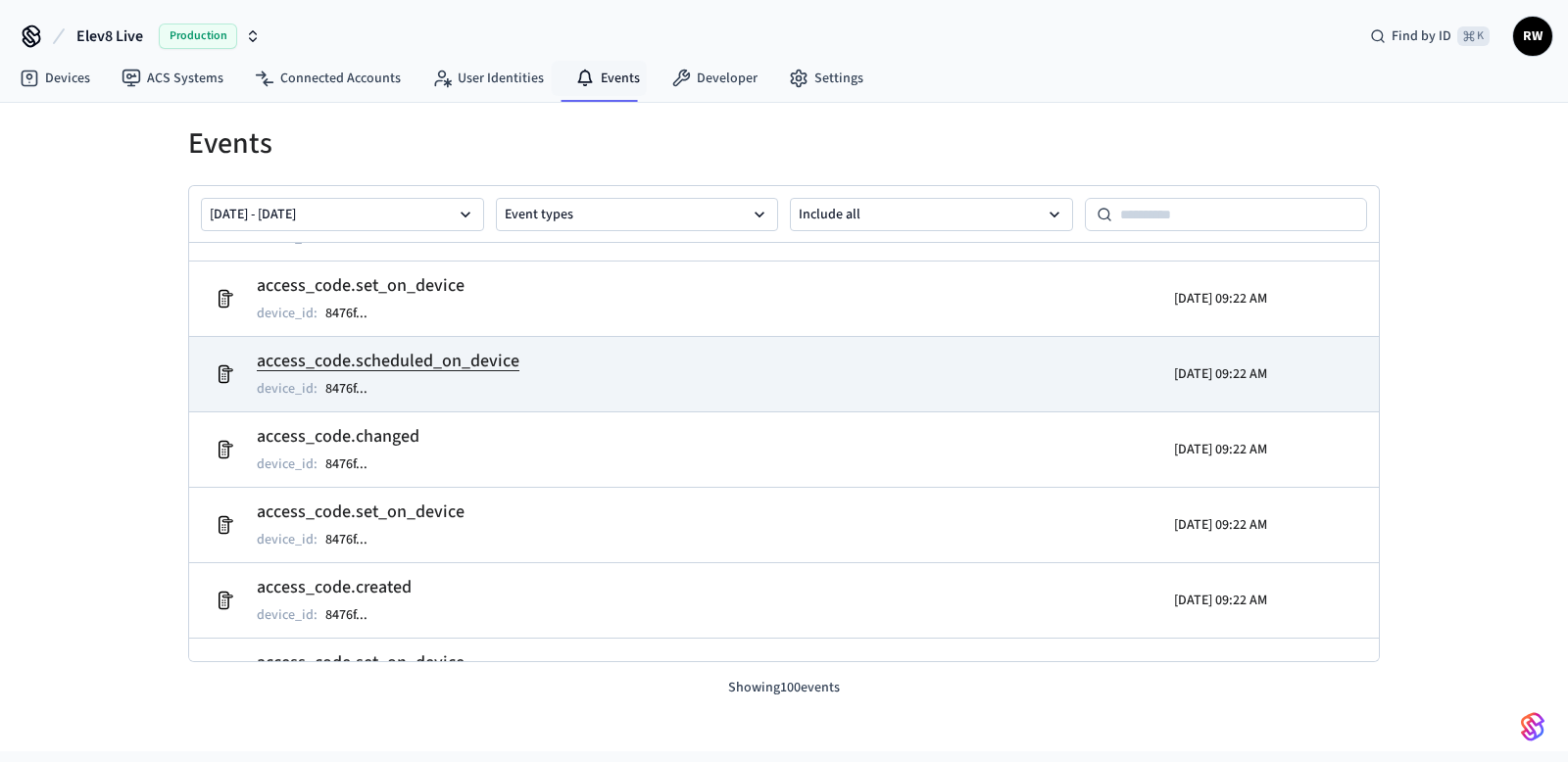
click at [873, 355] on td "access_code.scheduled_on_device device_id : 8476f ..." at bounding box center [591, 374] width 772 height 55
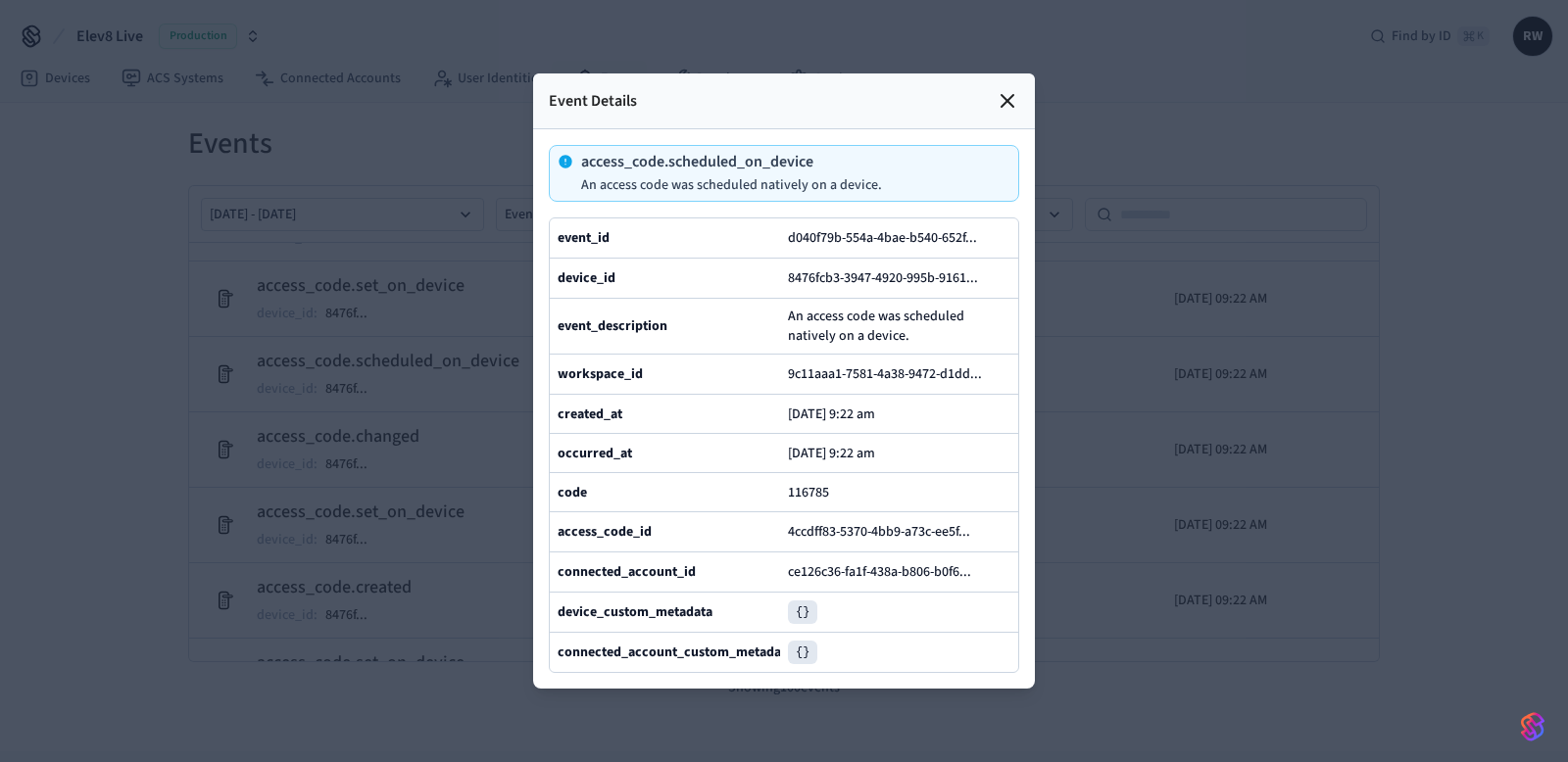
click at [1011, 95] on icon at bounding box center [1007, 101] width 12 height 12
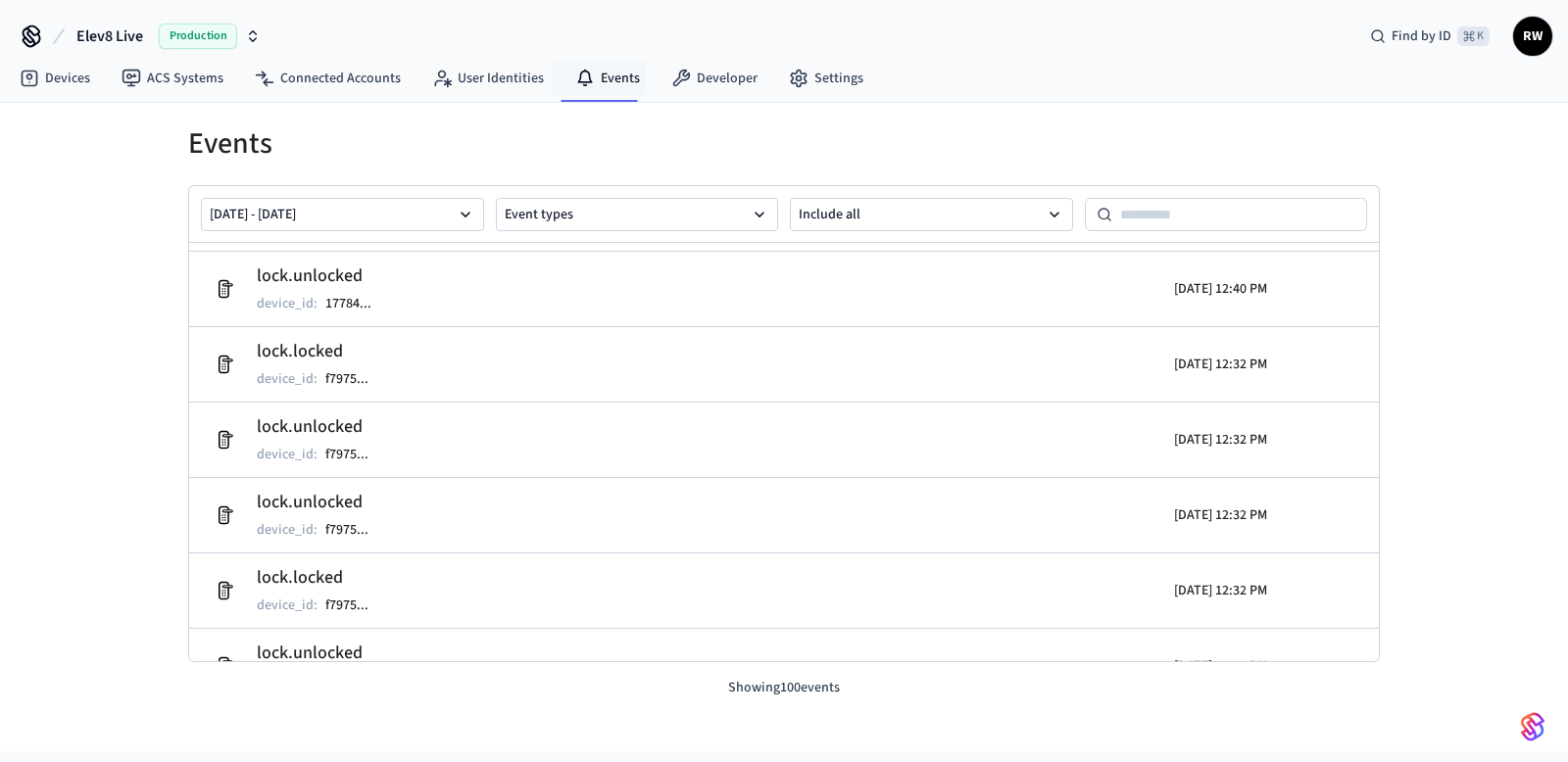
scroll to position [3555, 0]
